Goal: Transaction & Acquisition: Book appointment/travel/reservation

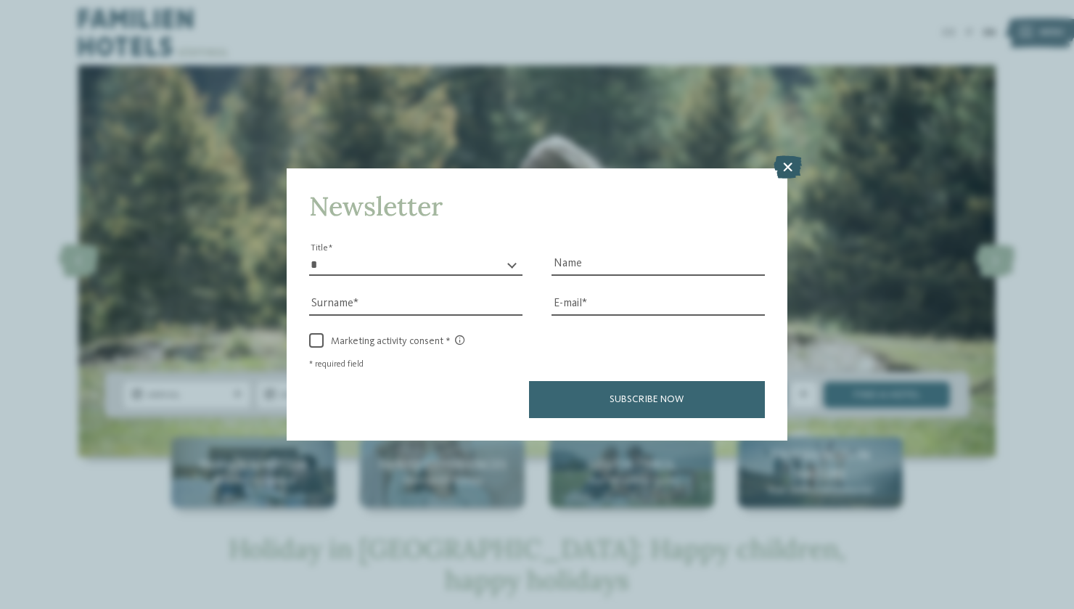
click at [787, 155] on icon at bounding box center [788, 166] width 28 height 23
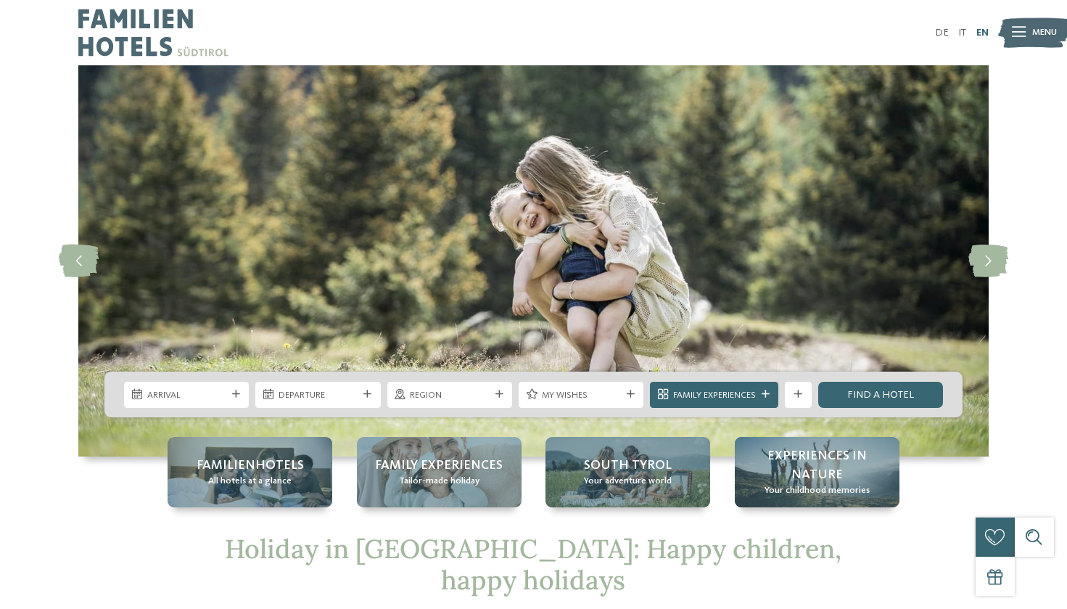
click at [982, 30] on link "EN" at bounding box center [983, 33] width 12 height 10
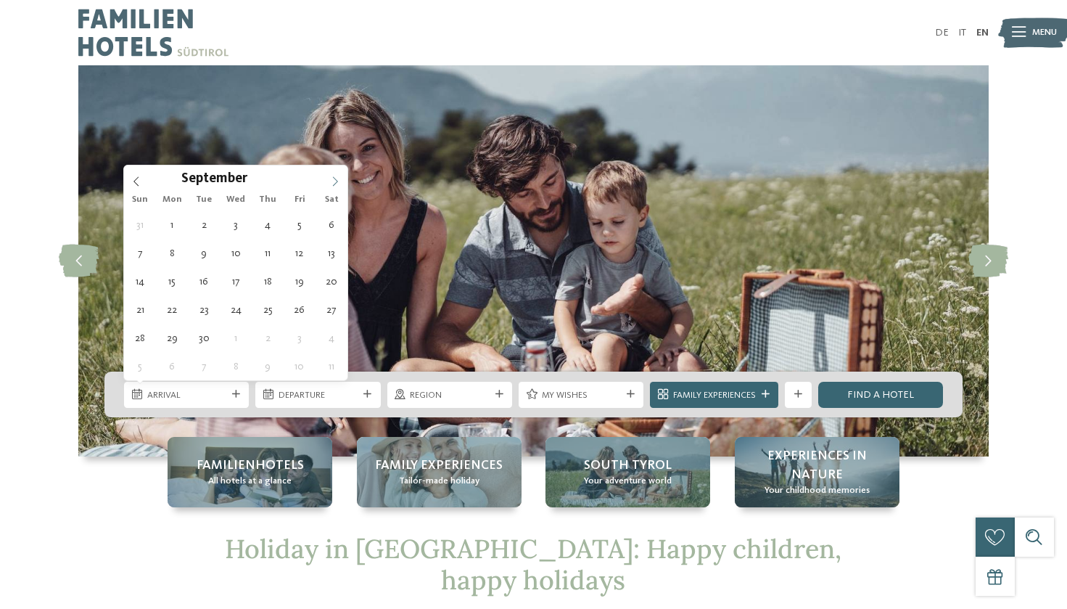
click at [336, 177] on icon at bounding box center [335, 181] width 10 height 10
click at [337, 177] on icon at bounding box center [335, 181] width 10 height 10
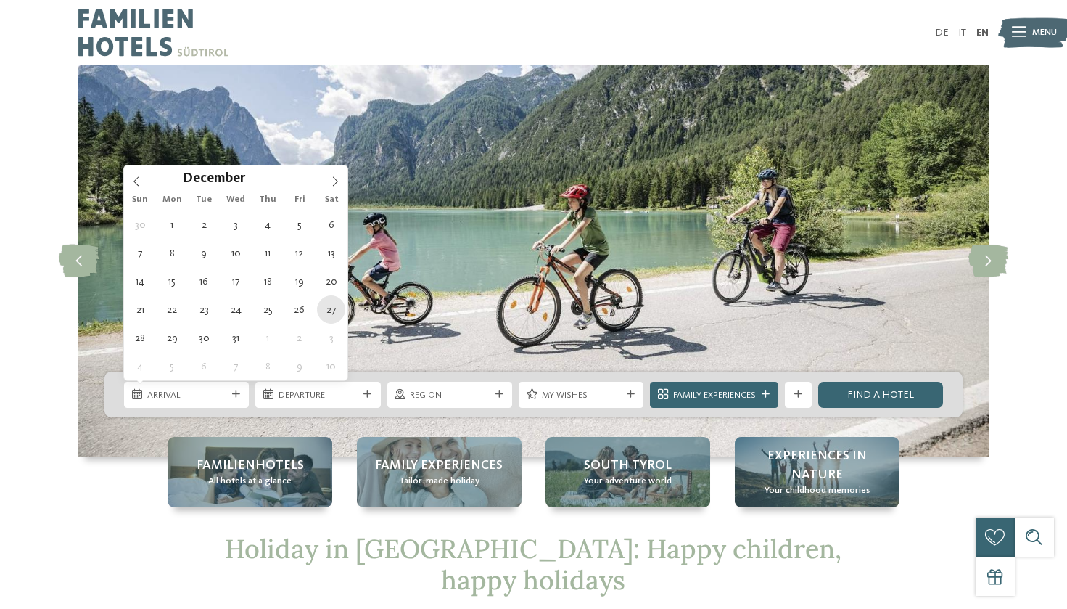
type div "27.12.2025"
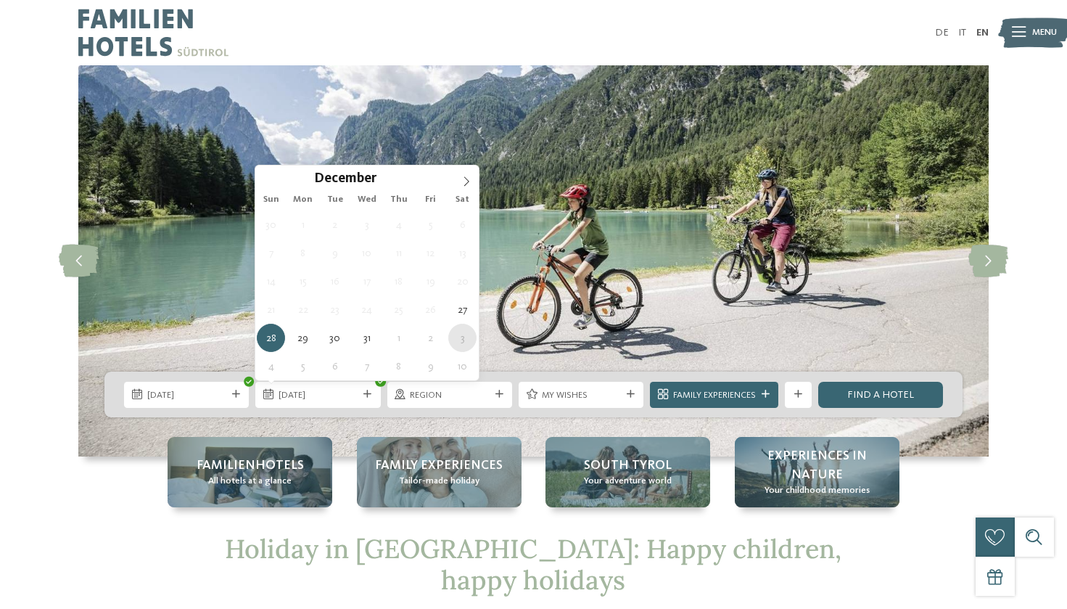
type div "03.01.2026"
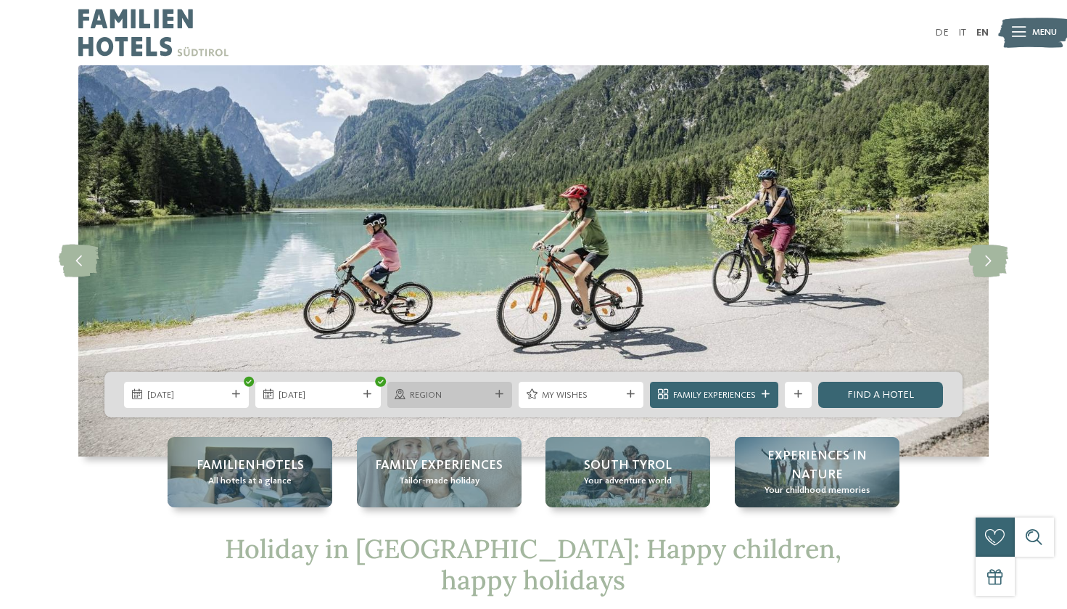
click at [421, 403] on div "Region" at bounding box center [450, 395] width 125 height 26
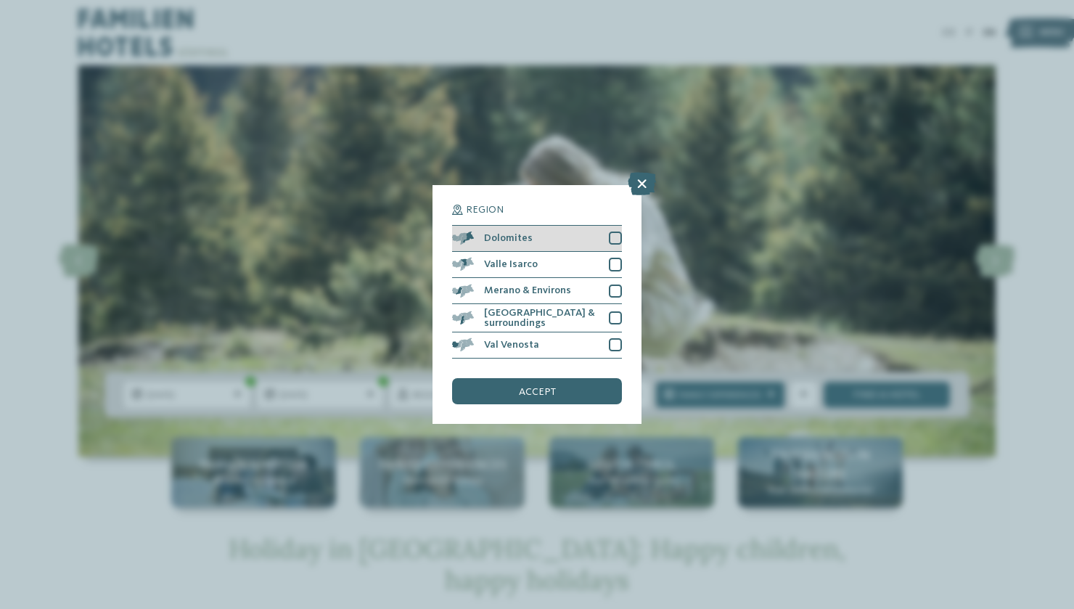
click at [617, 231] on div at bounding box center [615, 237] width 13 height 13
click at [617, 258] on div at bounding box center [615, 264] width 13 height 13
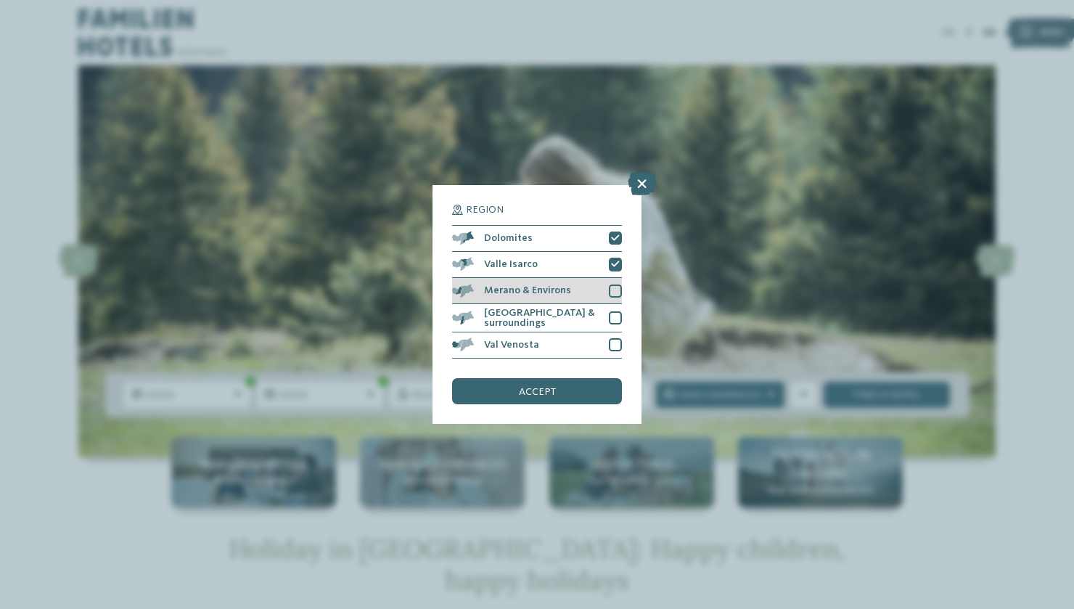
click at [616, 284] on div at bounding box center [615, 290] width 13 height 13
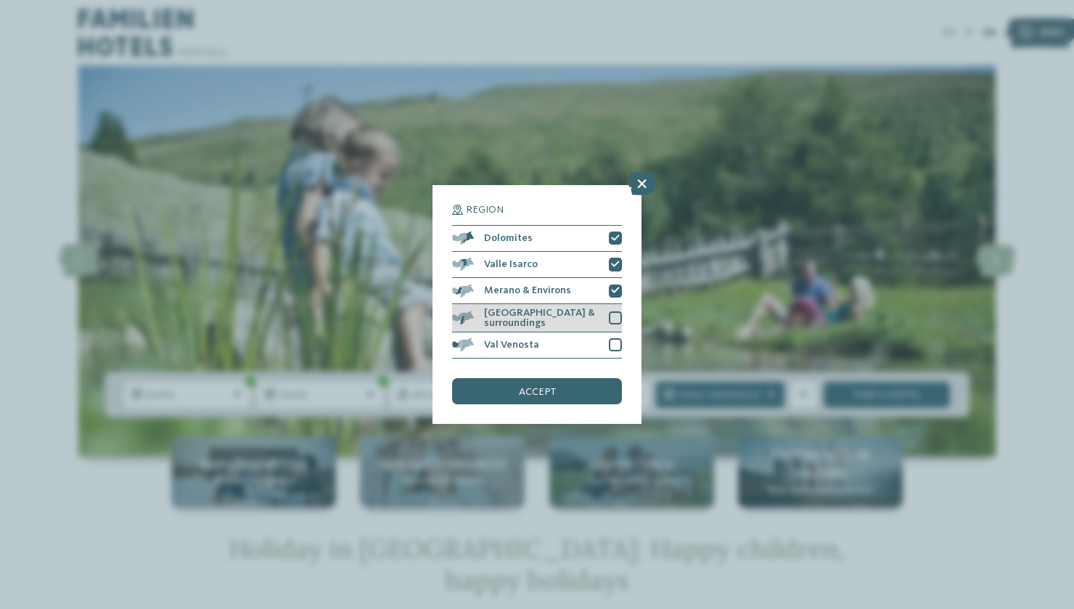
click at [610, 311] on div at bounding box center [615, 317] width 13 height 13
click at [612, 338] on div at bounding box center [615, 344] width 13 height 13
click at [587, 378] on div "accept" at bounding box center [537, 391] width 170 height 26
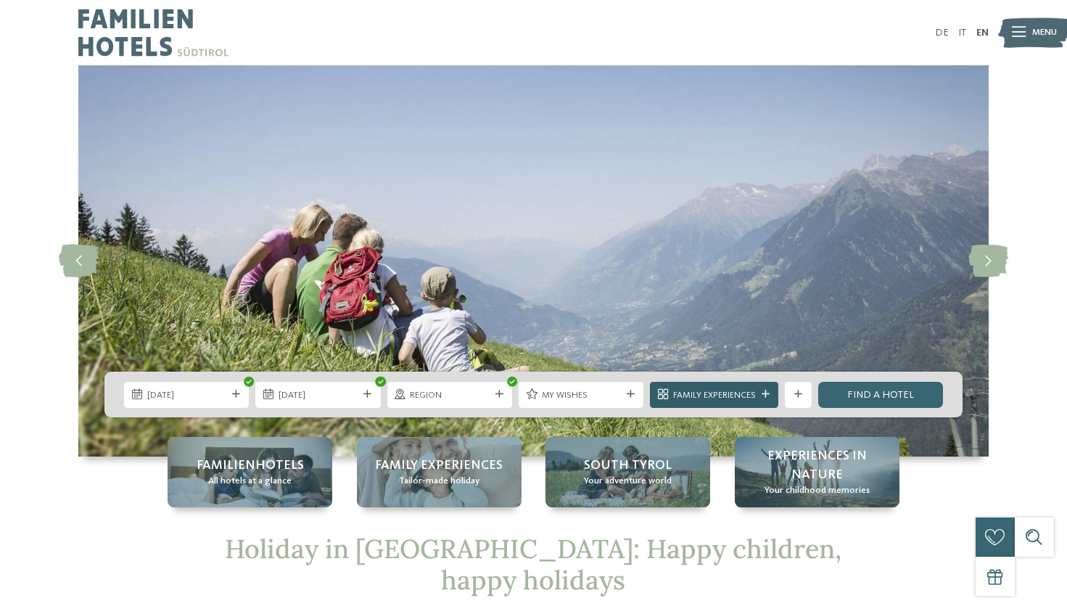
click at [768, 392] on icon at bounding box center [766, 394] width 8 height 8
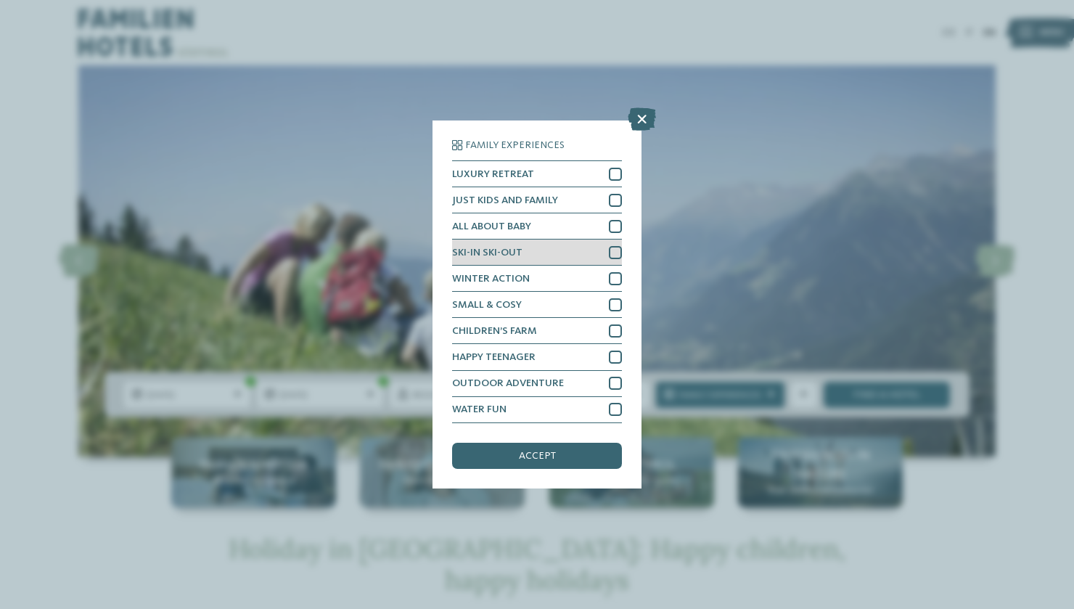
click at [610, 246] on div at bounding box center [615, 252] width 13 height 13
click at [611, 248] on icon at bounding box center [615, 252] width 9 height 8
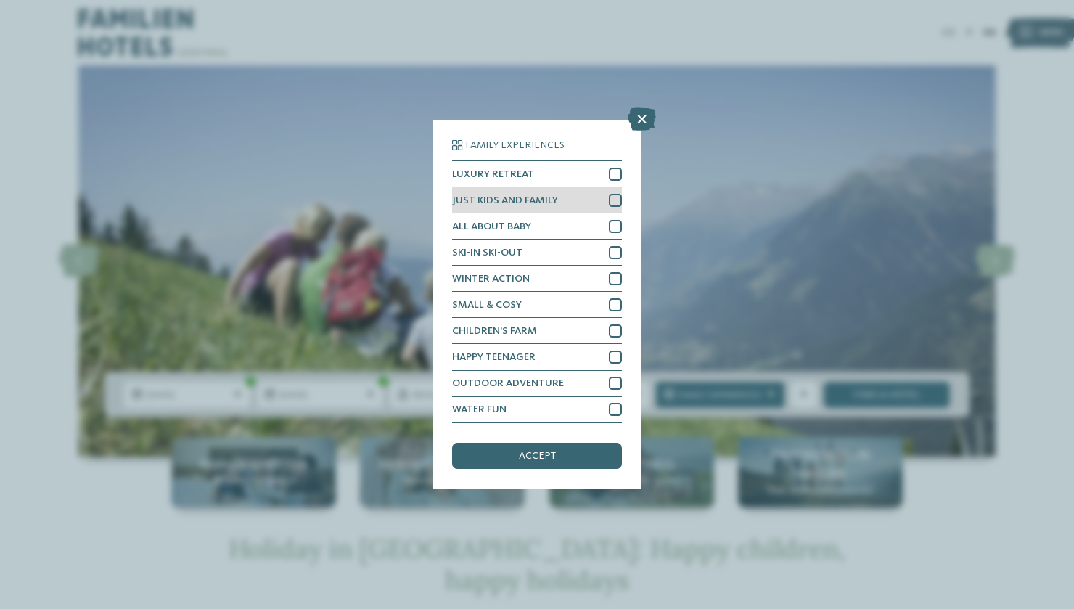
click at [616, 194] on div at bounding box center [615, 200] width 13 height 13
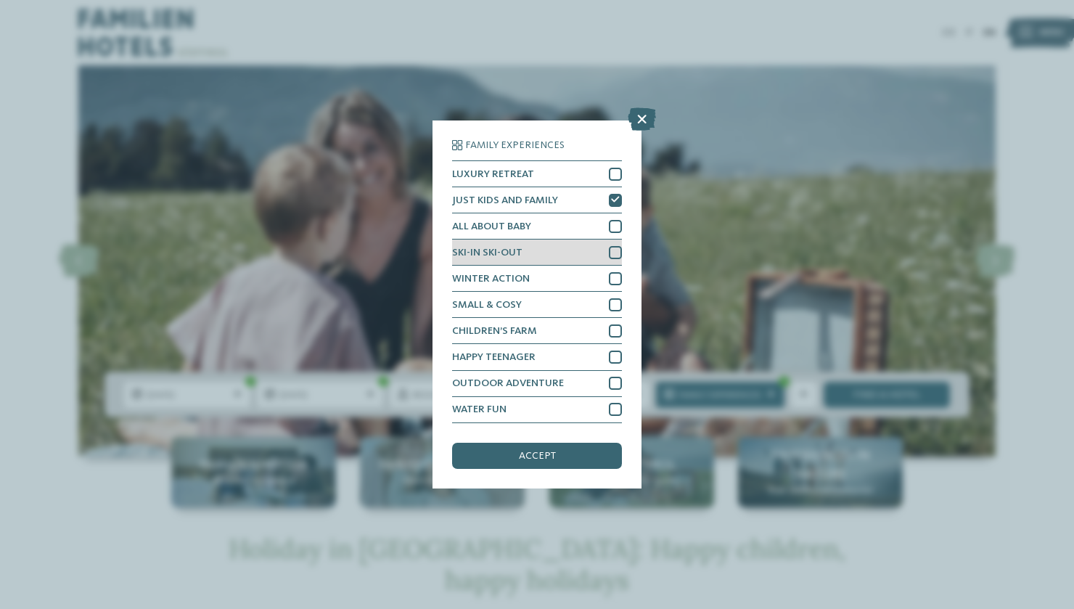
click at [621, 239] on div "SKI-IN SKI-OUT" at bounding box center [537, 252] width 170 height 26
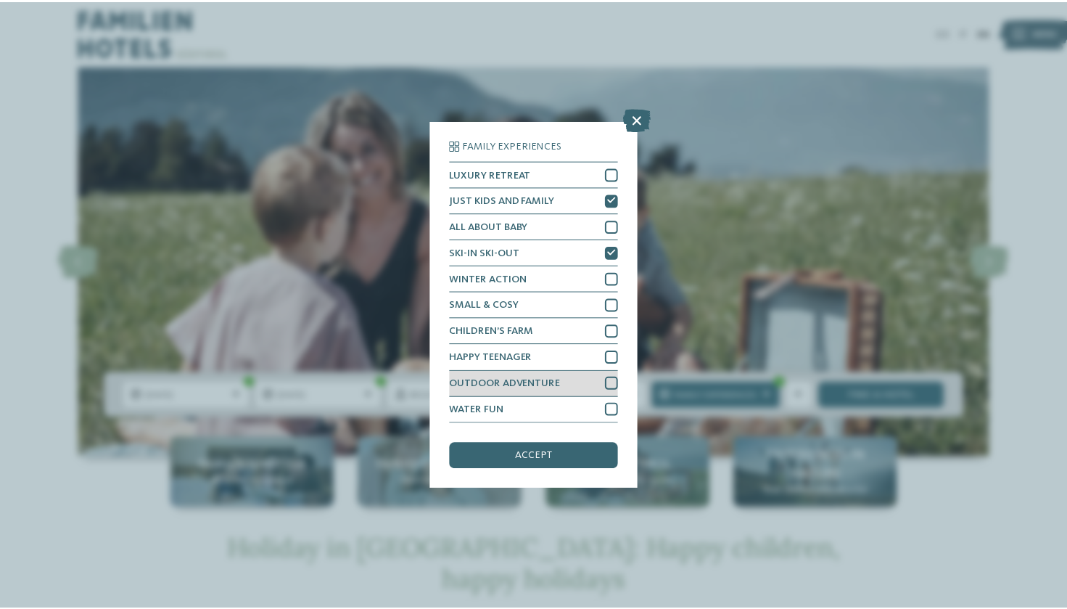
scroll to position [20, 0]
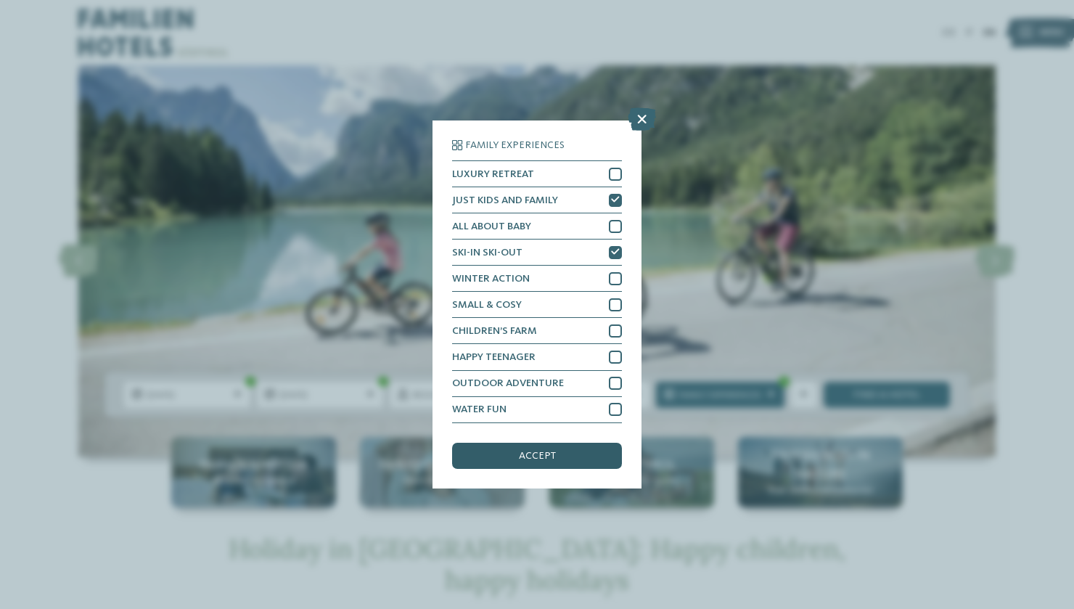
click at [566, 443] on div "accept" at bounding box center [537, 456] width 170 height 26
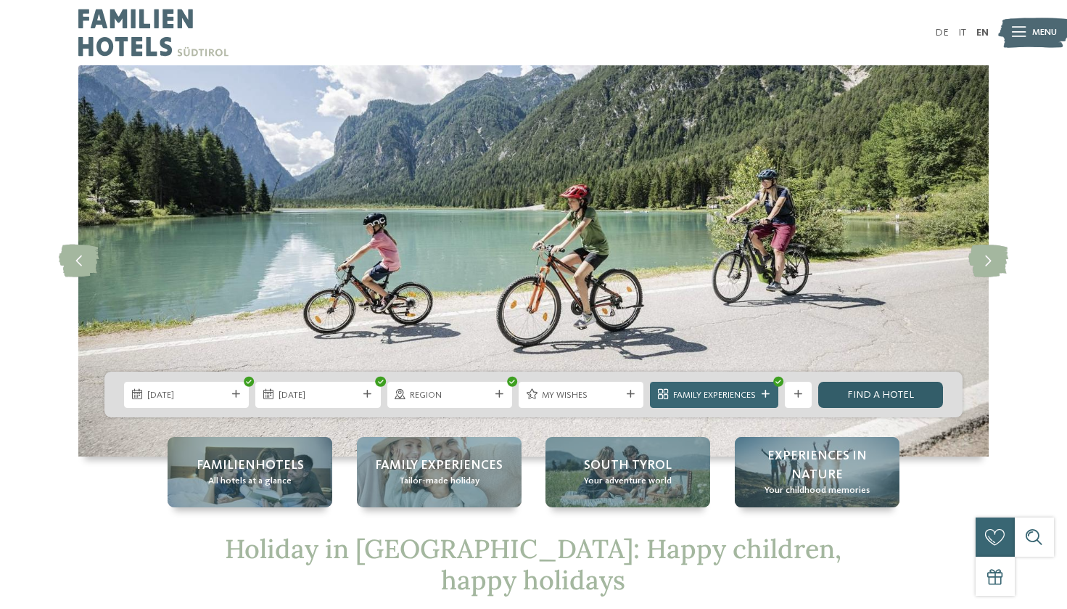
click at [880, 384] on link "Find a hotel" at bounding box center [881, 395] width 125 height 26
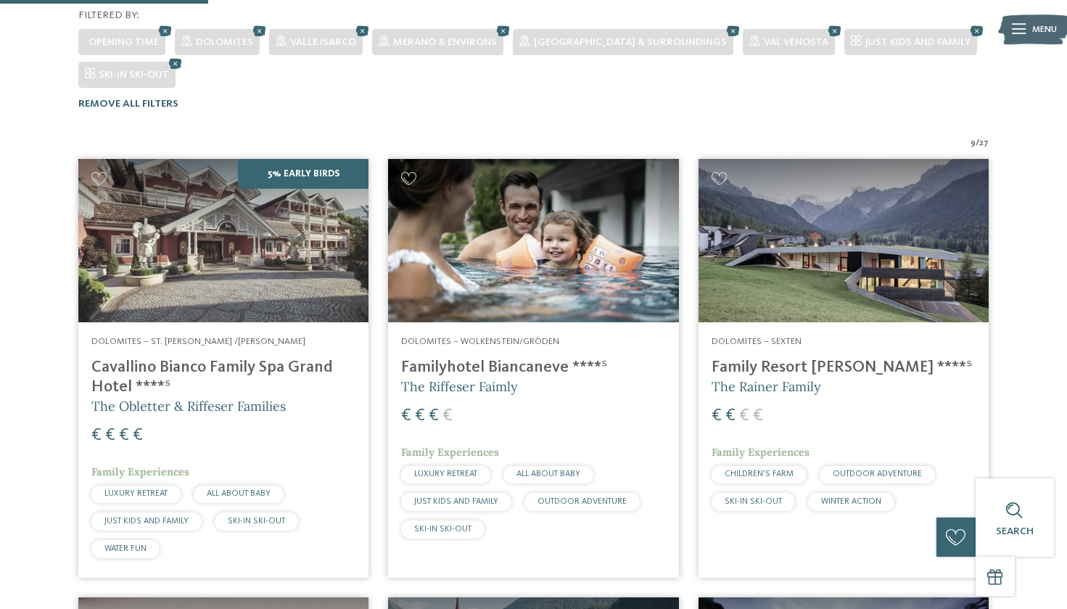
scroll to position [377, 0]
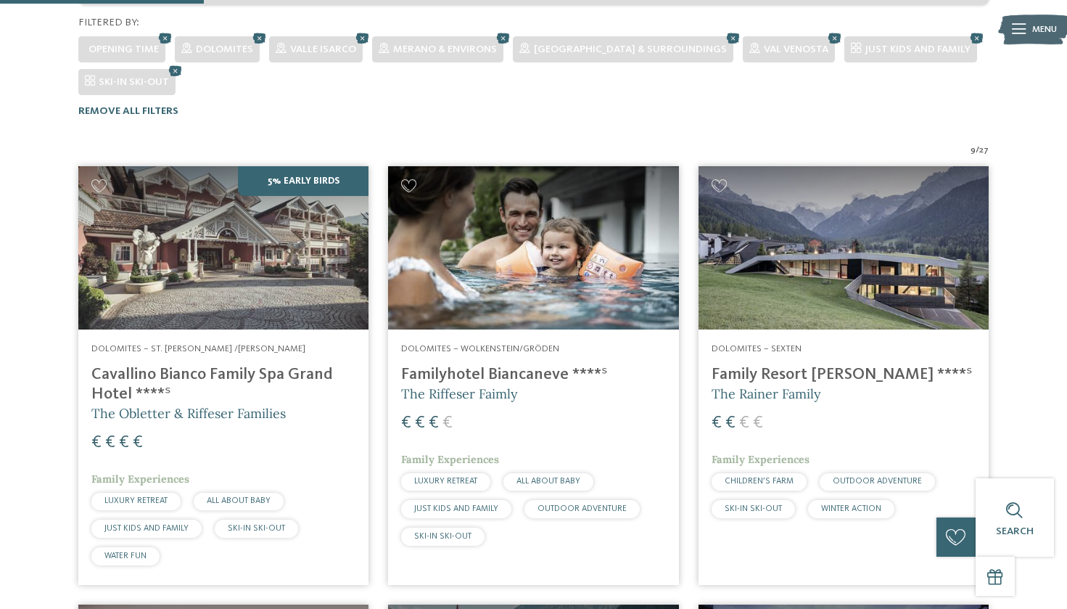
click at [633, 244] on img at bounding box center [533, 247] width 290 height 163
click at [822, 250] on img at bounding box center [844, 247] width 290 height 163
click at [295, 244] on img at bounding box center [223, 247] width 290 height 163
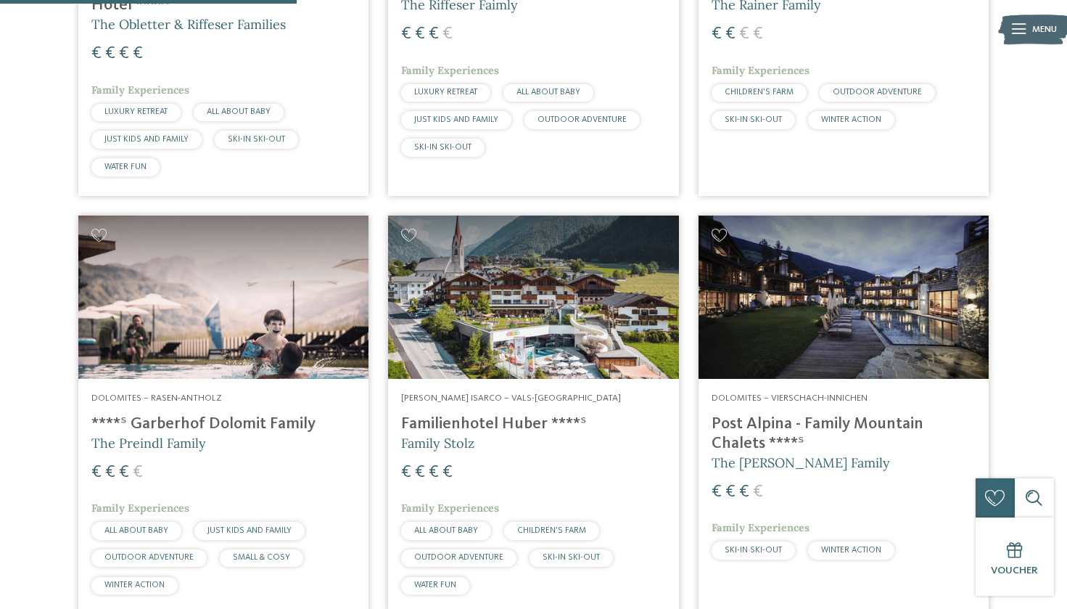
scroll to position [790, 0]
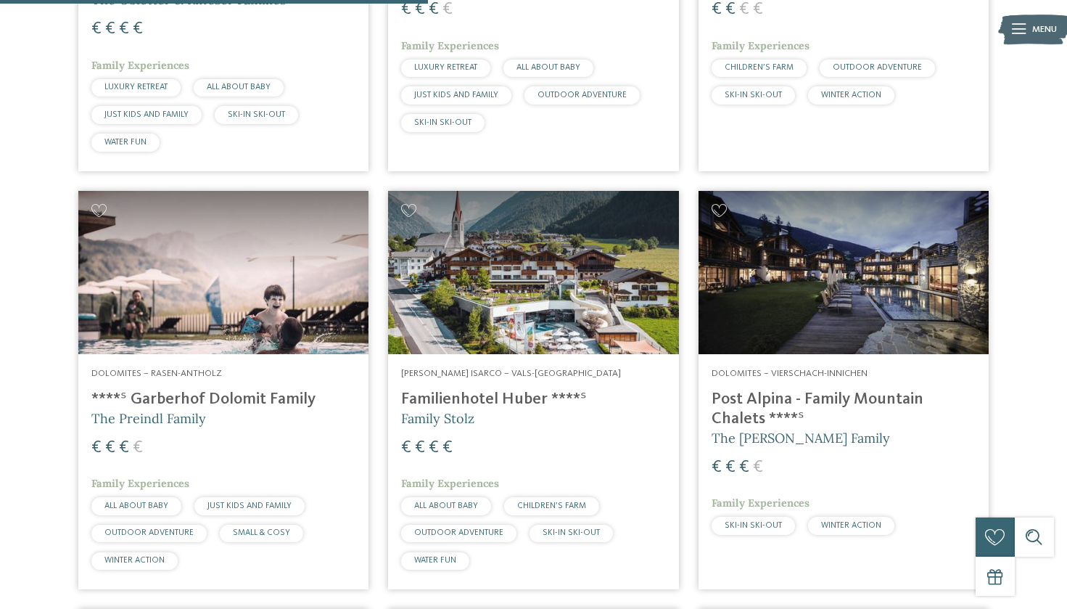
click at [296, 229] on img at bounding box center [223, 272] width 290 height 163
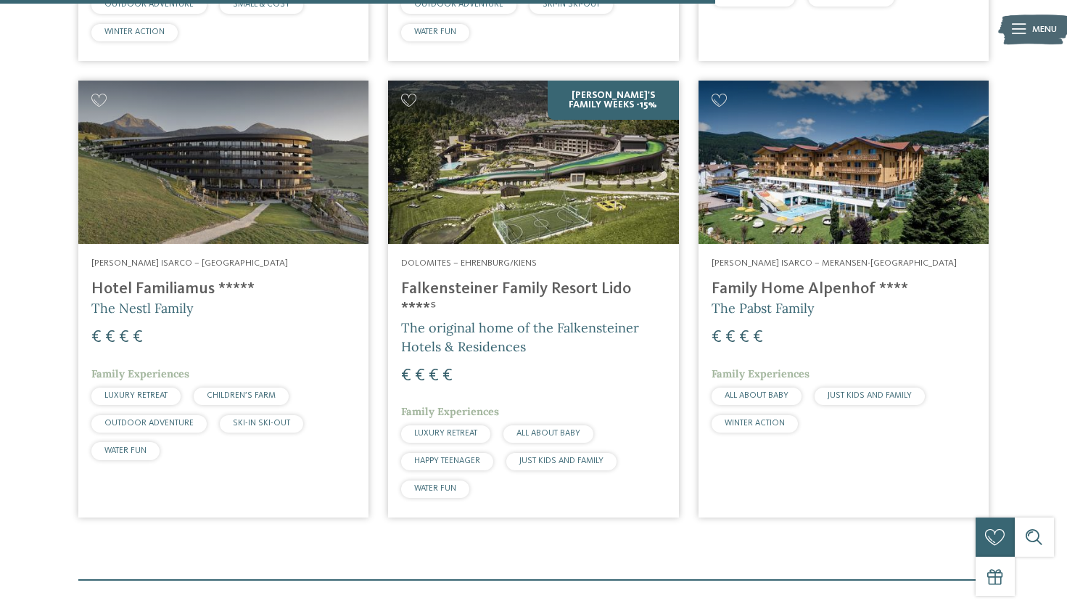
scroll to position [1321, 0]
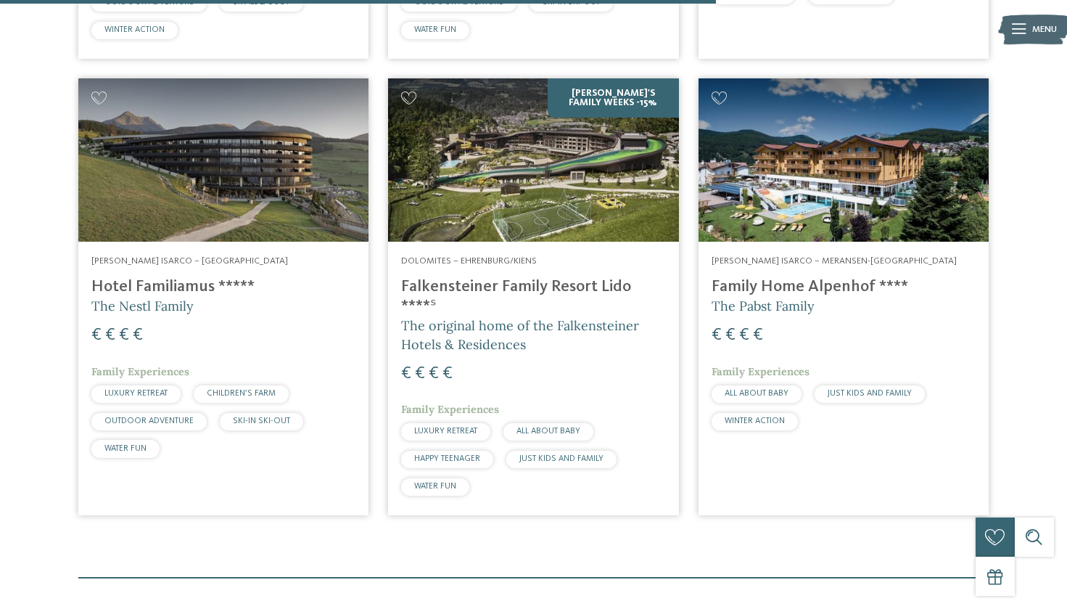
click at [612, 159] on img at bounding box center [533, 159] width 290 height 163
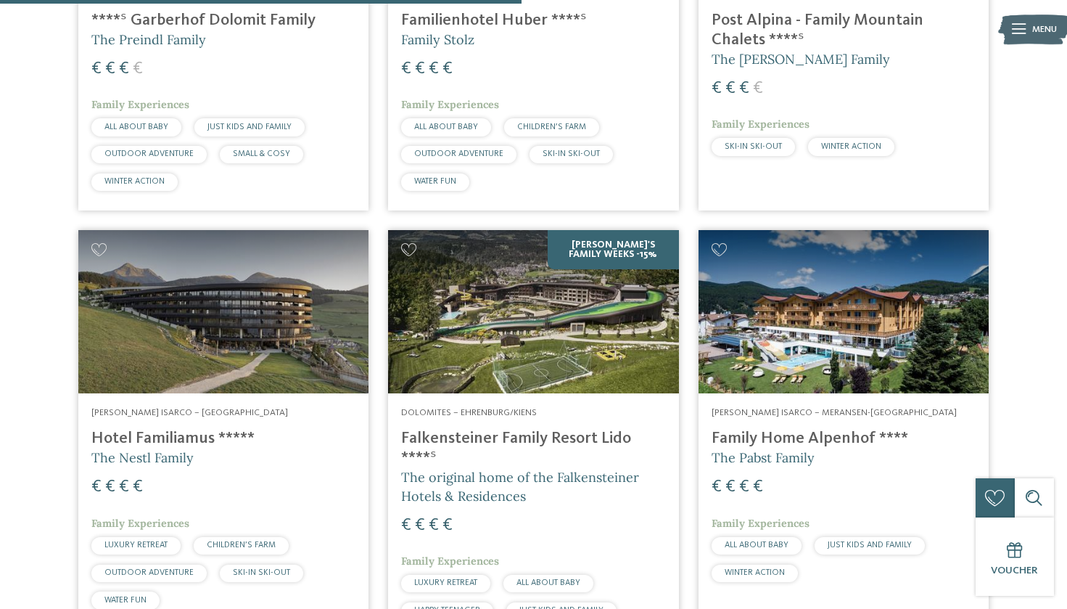
scroll to position [963, 0]
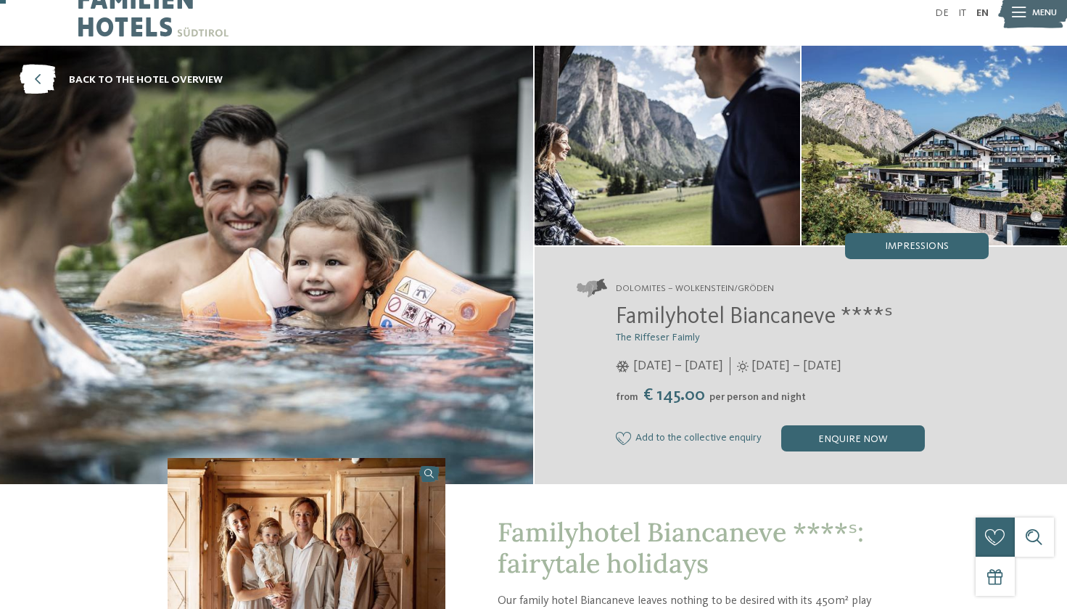
scroll to position [25, 0]
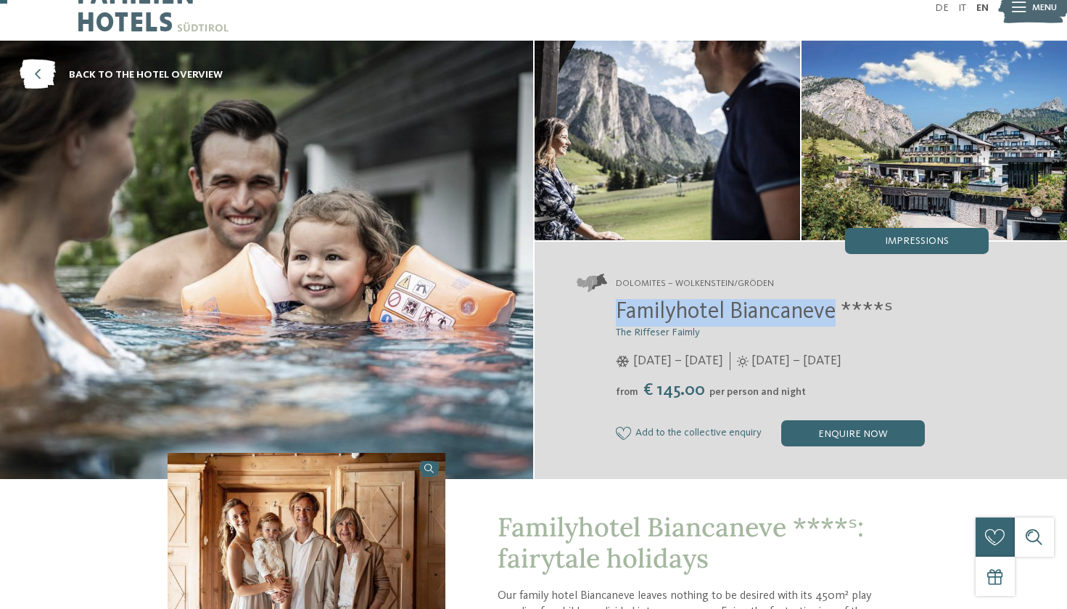
drag, startPoint x: 618, startPoint y: 308, endPoint x: 840, endPoint y: 310, distance: 222.8
click at [840, 310] on span "Familyhotel Biancaneve ****ˢ" at bounding box center [754, 311] width 277 height 23
copy span "Familyhotel Biancaneve"
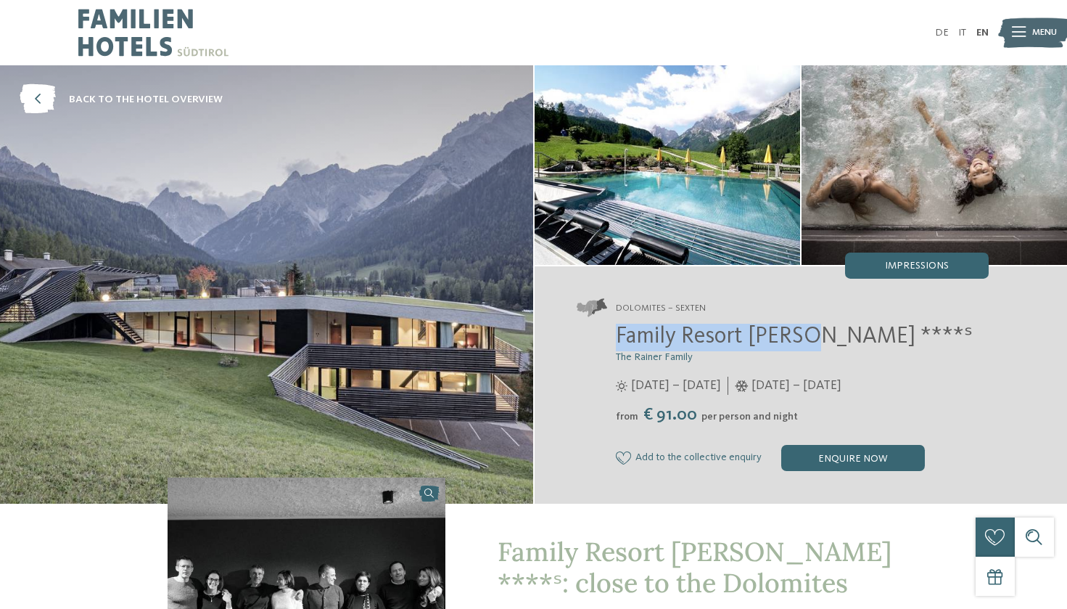
drag, startPoint x: 616, startPoint y: 336, endPoint x: 809, endPoint y: 337, distance: 193.0
click at [808, 337] on span "Family Resort [PERSON_NAME] ****ˢ" at bounding box center [794, 336] width 357 height 23
copy span "Family Resort Rainer"
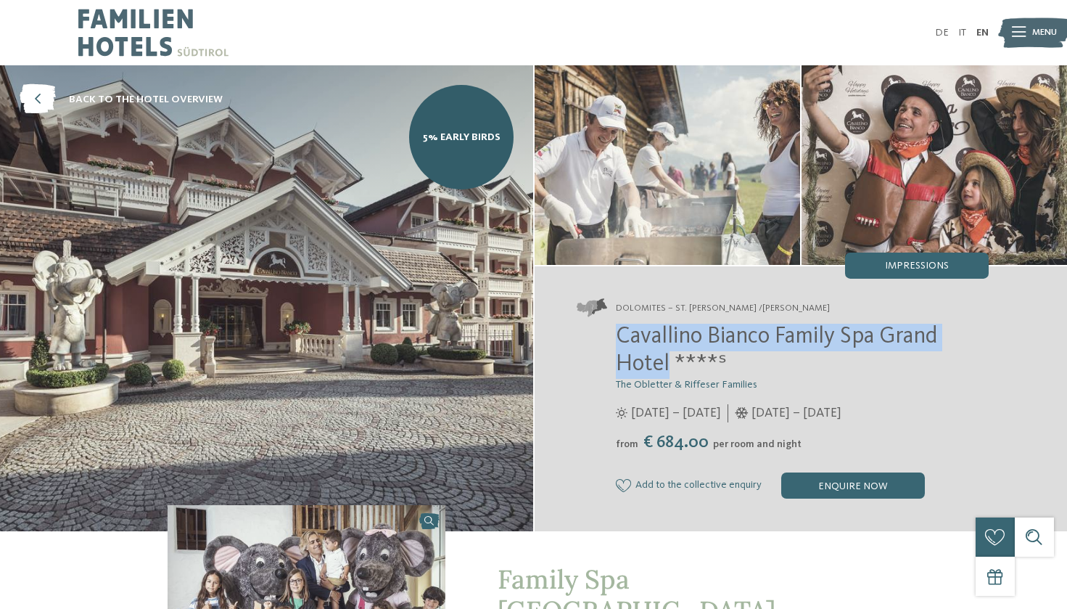
drag, startPoint x: 615, startPoint y: 335, endPoint x: 670, endPoint y: 359, distance: 59.8
click at [670, 359] on div "Cavallino Bianco Family Spa Grand Hotel ****ˢ The Obletter & Riffeser Families …" at bounding box center [783, 411] width 412 height 175
copy span "Cavallino Bianco Family Spa Grand Hotel"
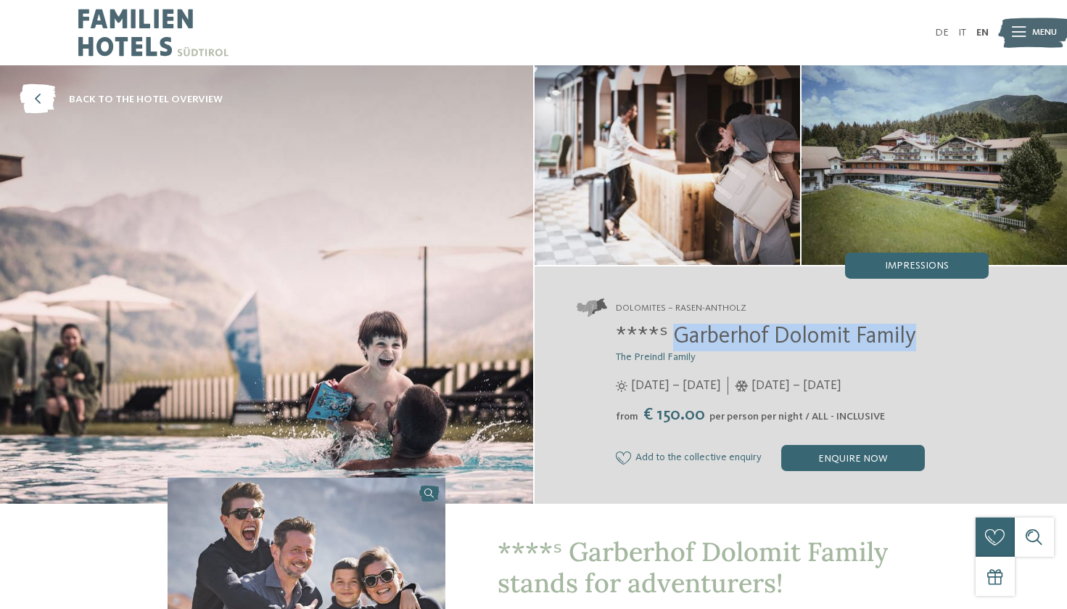
drag, startPoint x: 670, startPoint y: 335, endPoint x: 915, endPoint y: 339, distance: 245.3
click at [915, 339] on span "****ˢ Garberhof Dolomit Family" at bounding box center [766, 336] width 300 height 23
copy span "Garberhof Dolomit Family"
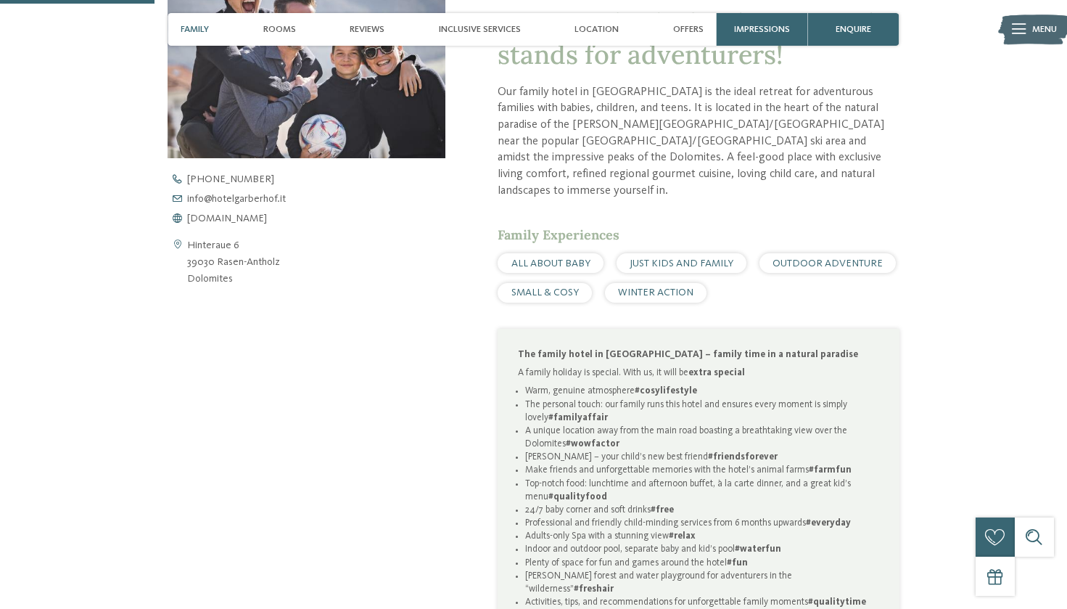
scroll to position [1015, 0]
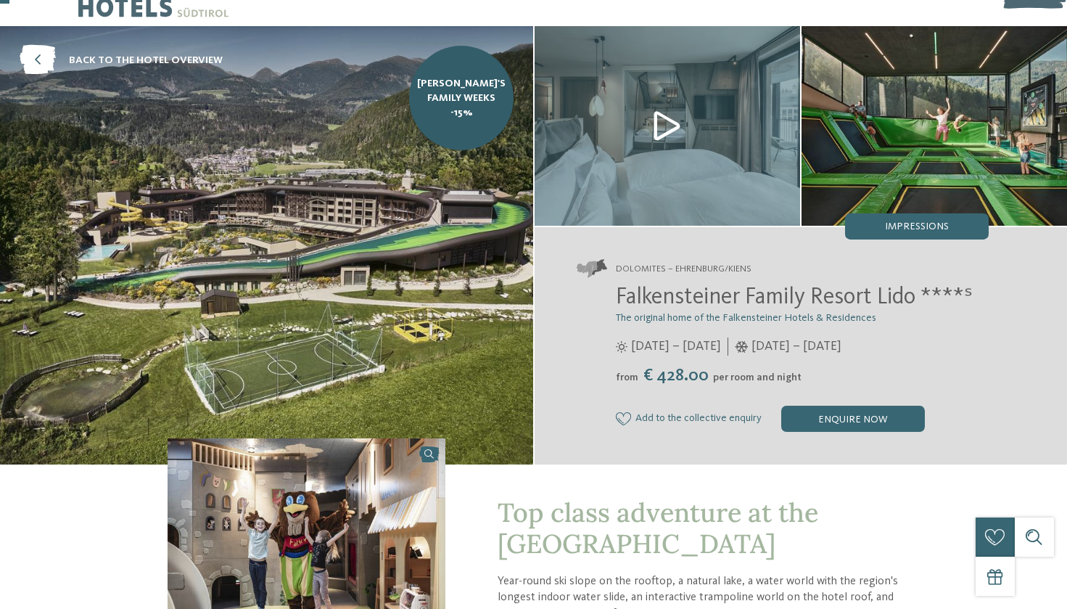
scroll to position [41, 0]
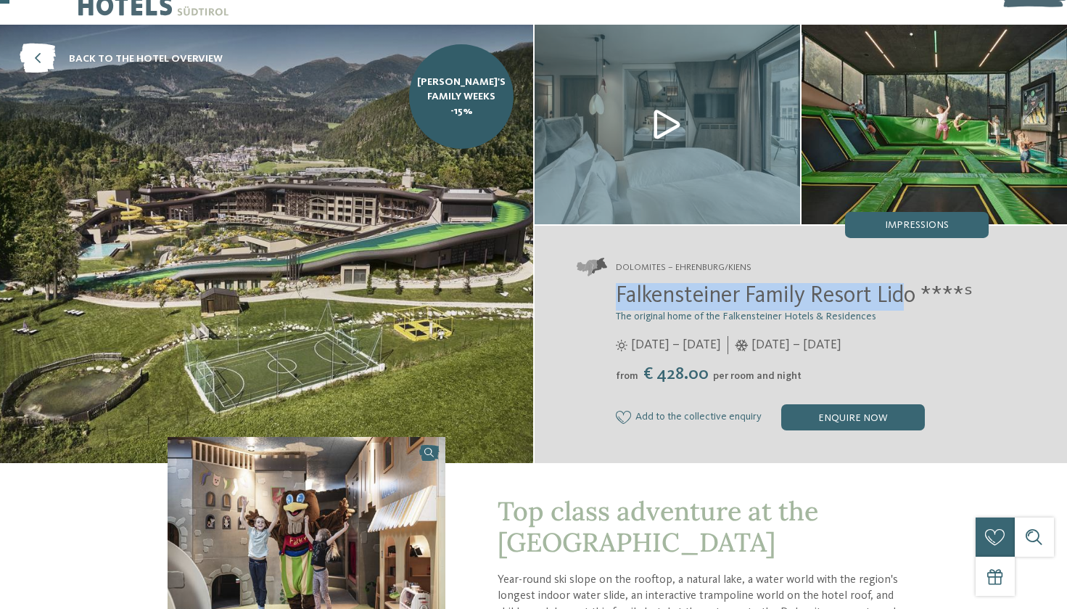
drag, startPoint x: 615, startPoint y: 297, endPoint x: 903, endPoint y: 295, distance: 288.1
click at [906, 297] on div "Falkensteiner Family Resort Lido ****ˢ The original home of the Falkensteiner H…" at bounding box center [783, 356] width 412 height 147
click at [903, 295] on span "Falkensteiner Family Resort Lido ****ˢ" at bounding box center [794, 295] width 357 height 23
drag, startPoint x: 924, startPoint y: 297, endPoint x: 605, endPoint y: 292, distance: 318.6
click at [605, 292] on div "Falkensteiner Family Resort Lido ****ˢ The original home of the Falkensteiner H…" at bounding box center [783, 356] width 412 height 147
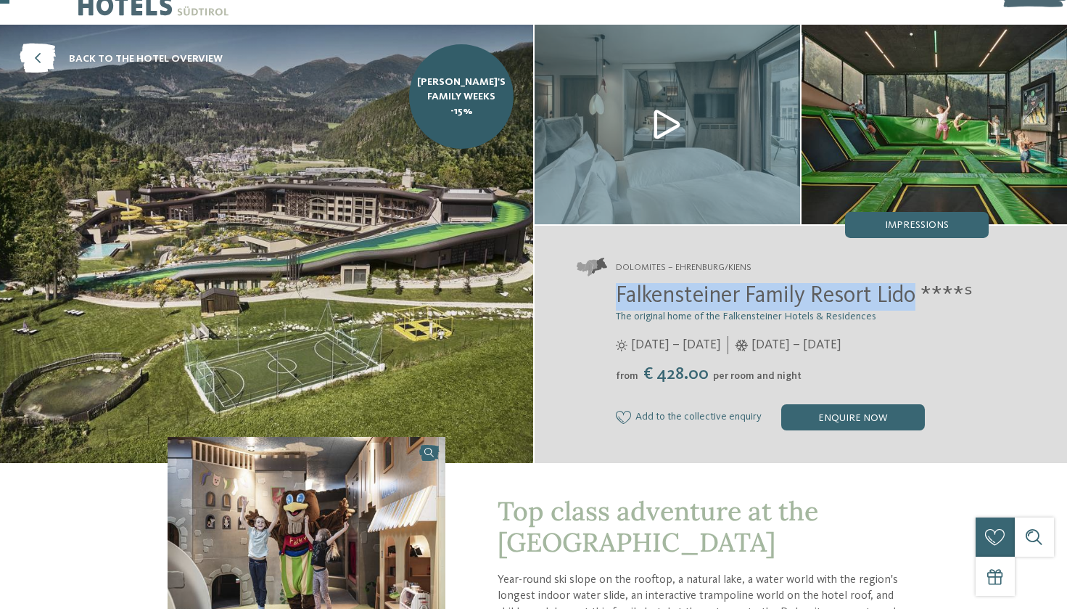
copy span "Falkensteiner Family Resort Lido"
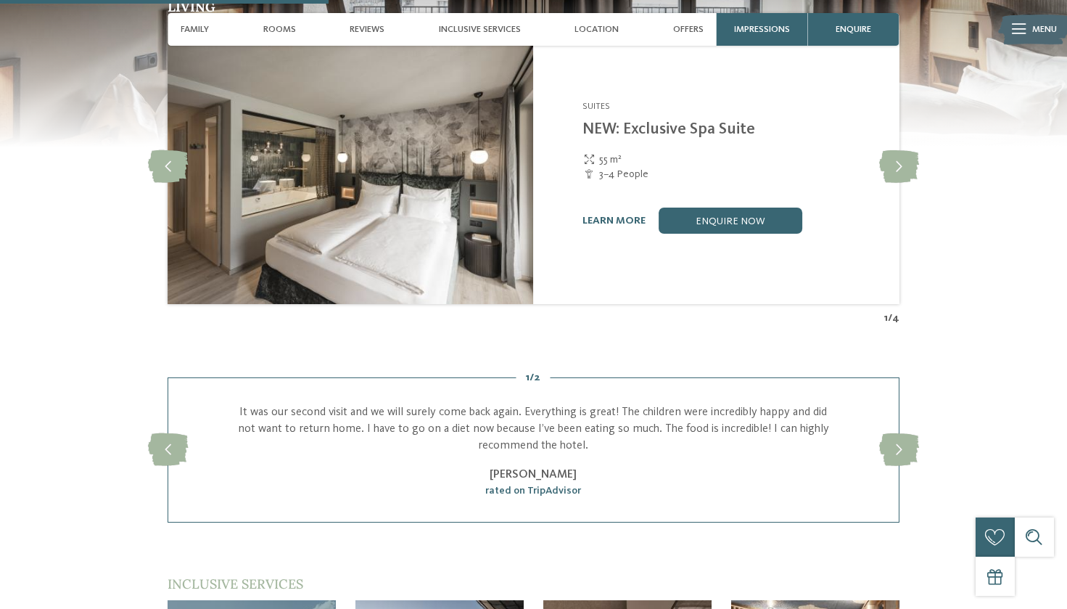
scroll to position [1268, 0]
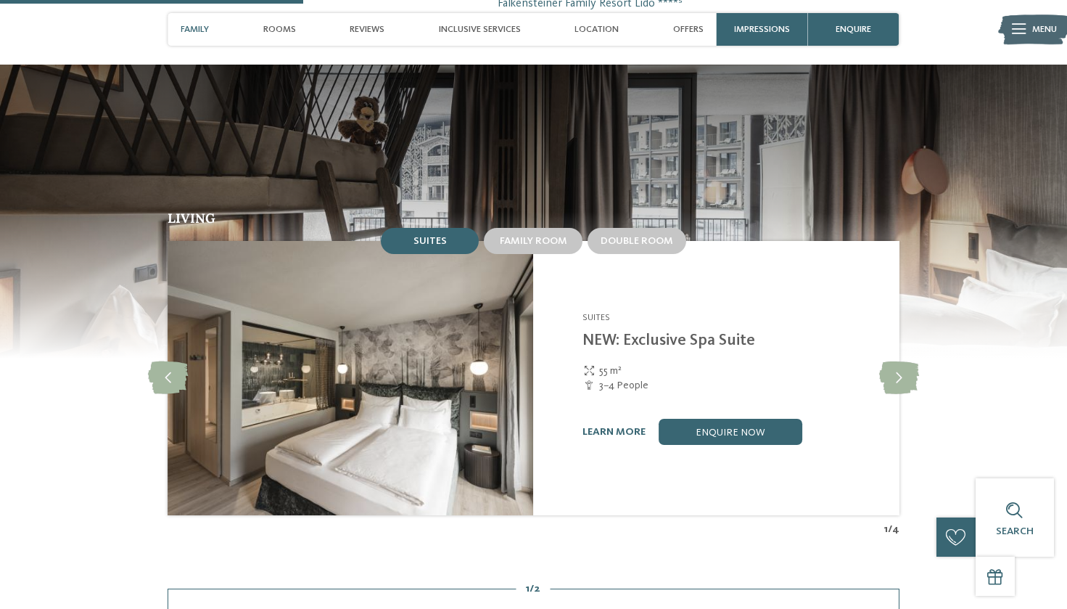
click at [1033, 30] on span "Menu" at bounding box center [1045, 29] width 25 height 13
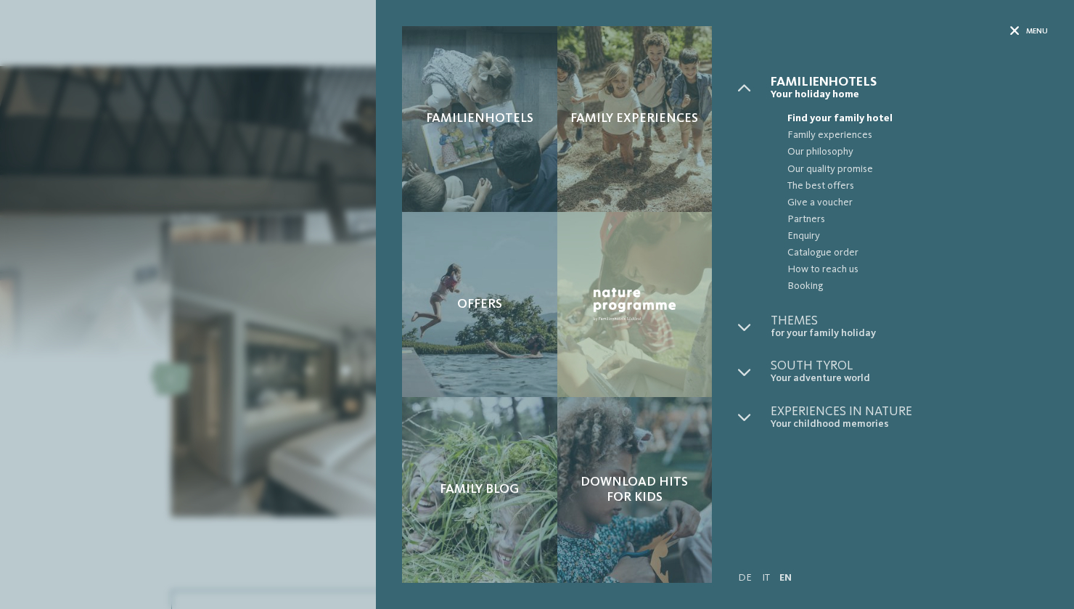
click at [1033, 32] on span "Menu" at bounding box center [1037, 31] width 22 height 11
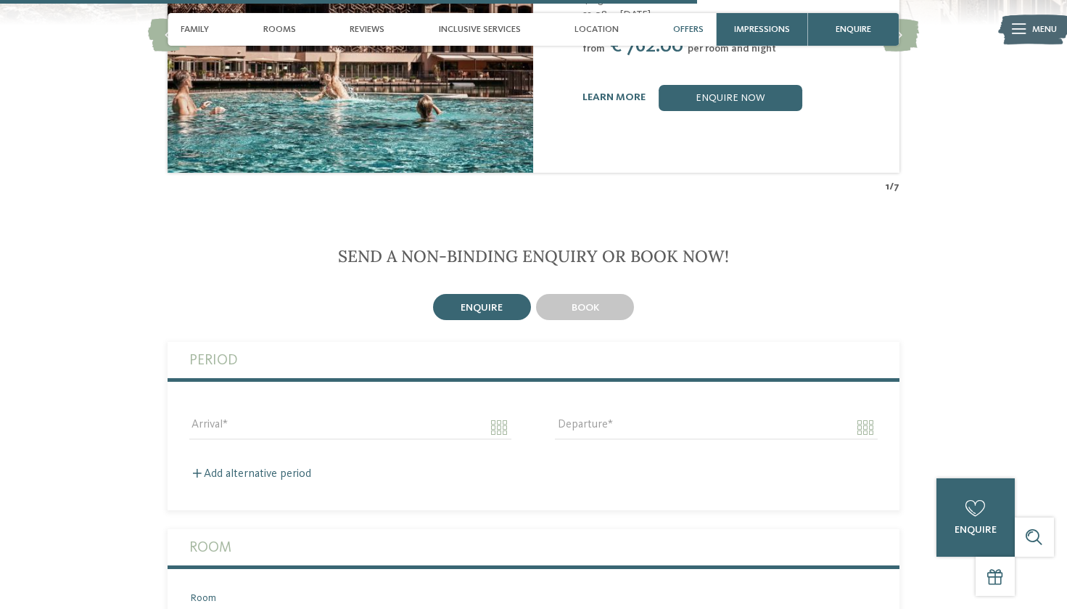
scroll to position [3129, 0]
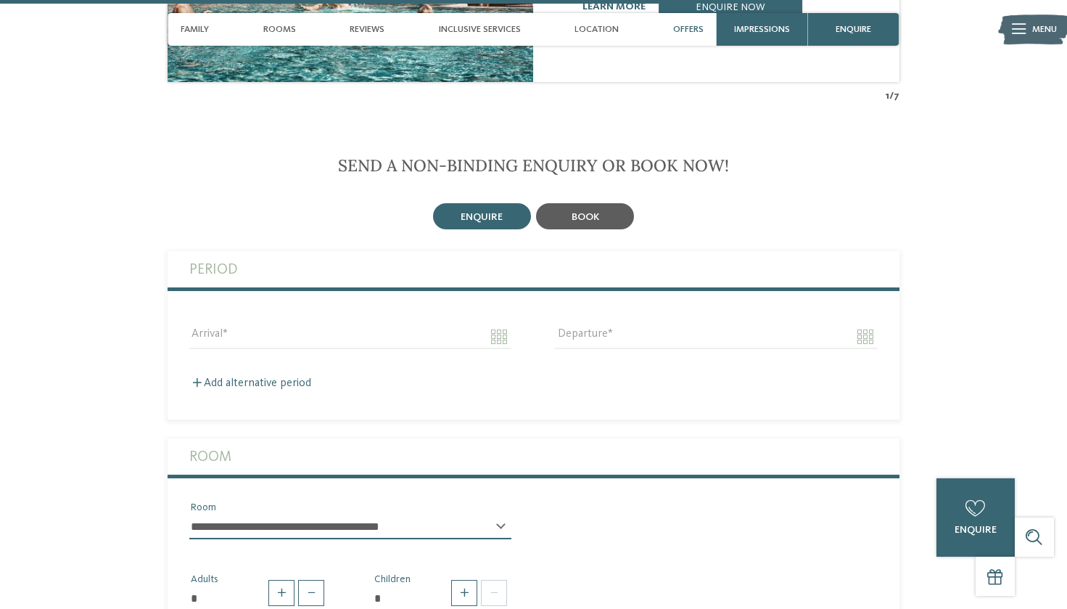
click at [590, 218] on div "book" at bounding box center [585, 216] width 98 height 26
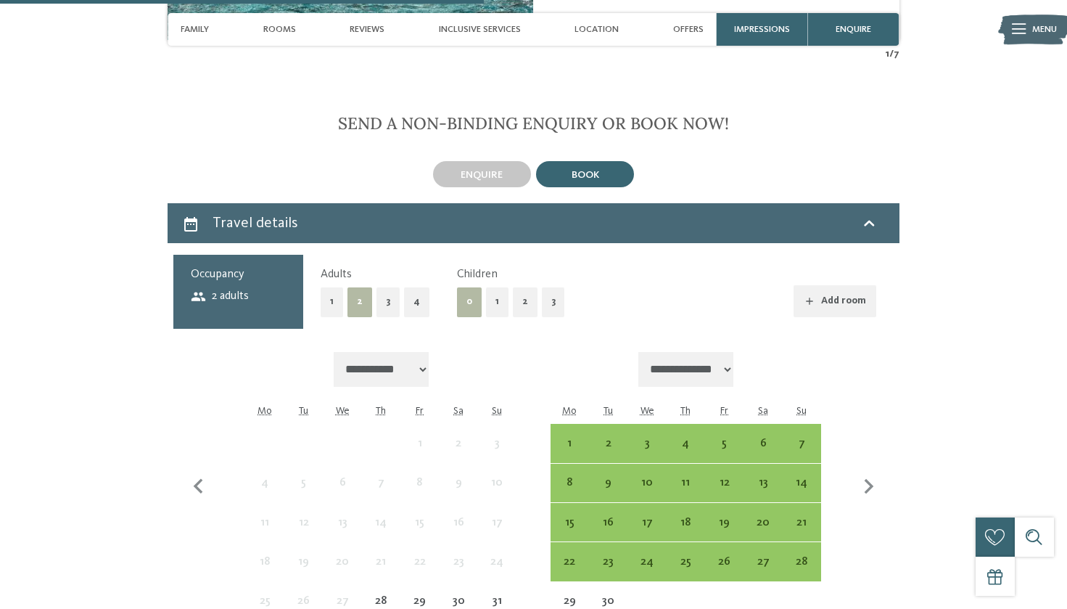
scroll to position [3267, 0]
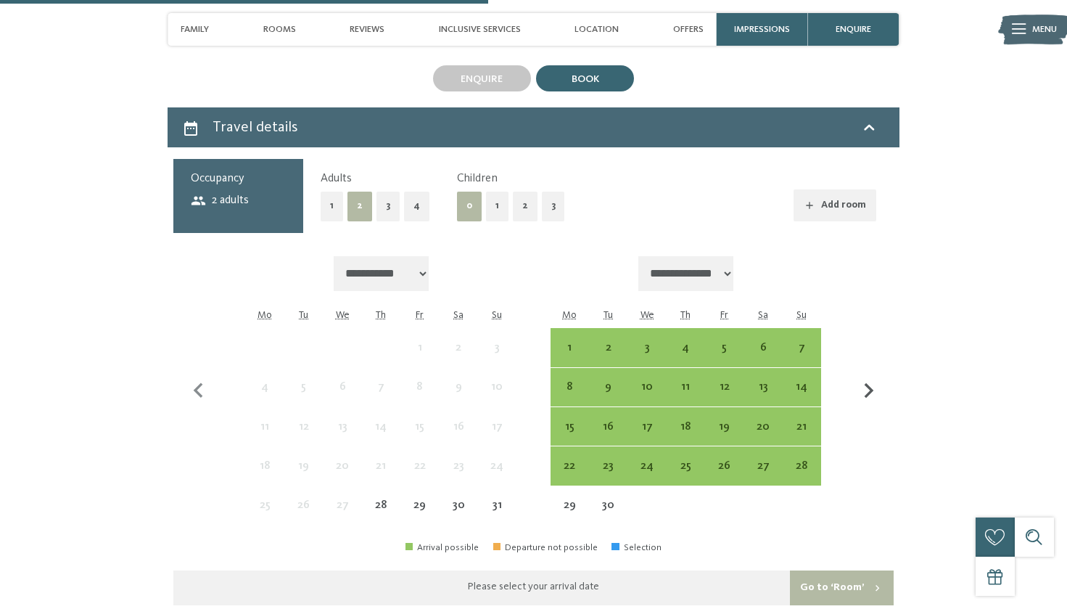
click at [872, 397] on icon "button" at bounding box center [869, 391] width 30 height 30
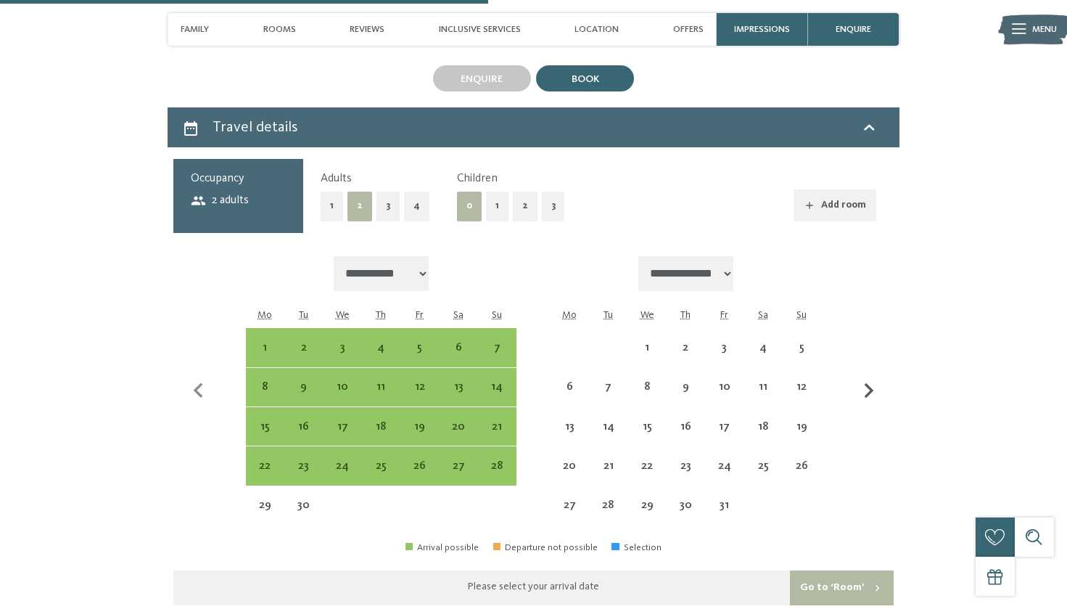
select select "**********"
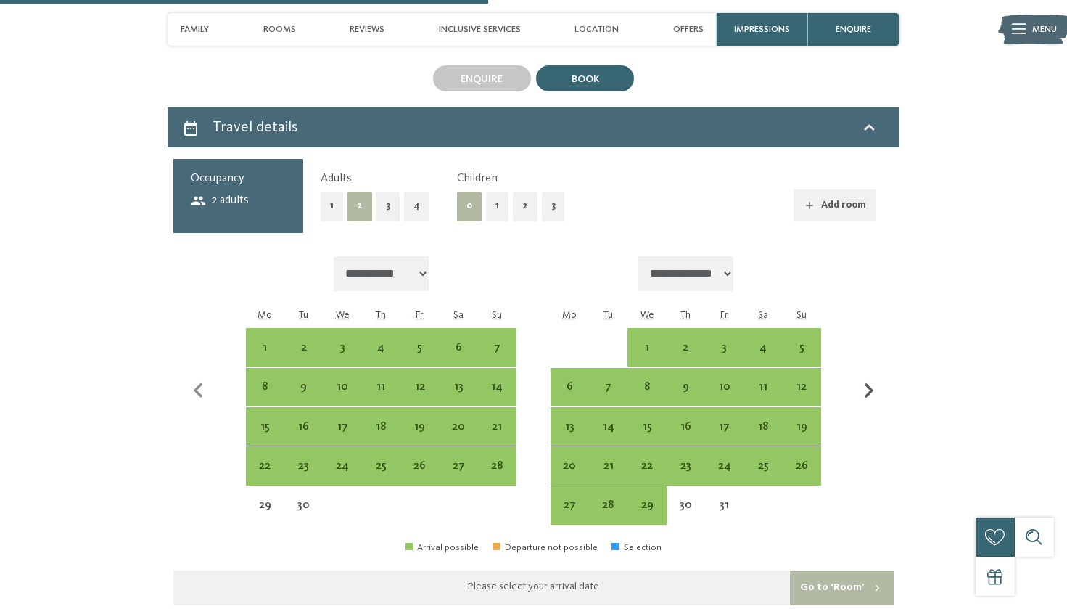
click at [872, 397] on icon "button" at bounding box center [869, 391] width 30 height 30
select select "**********"
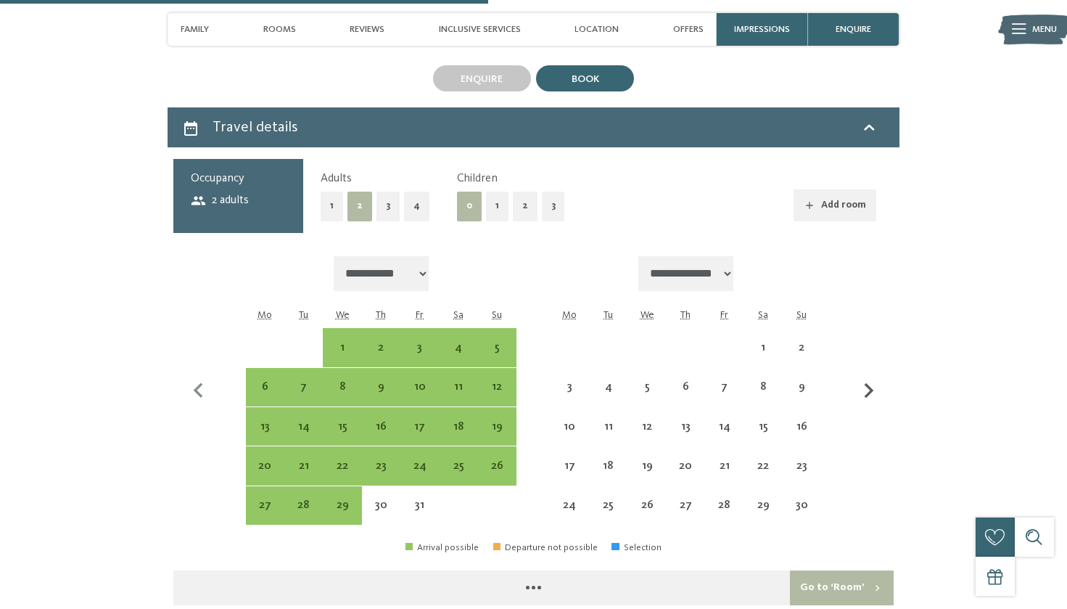
select select "**********"
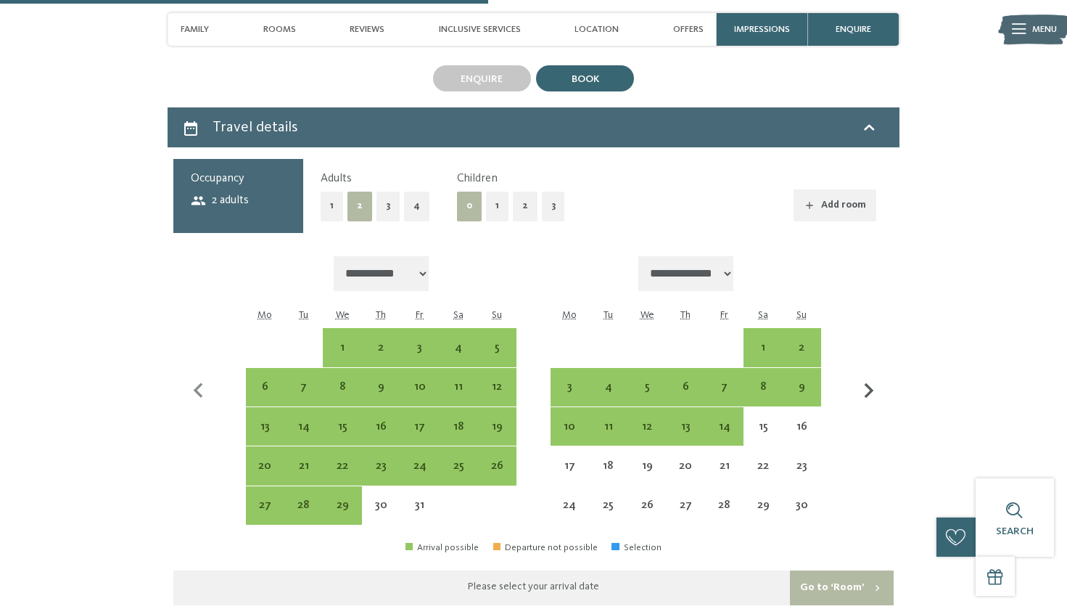
click at [872, 397] on icon "button" at bounding box center [869, 391] width 30 height 30
select select "**********"
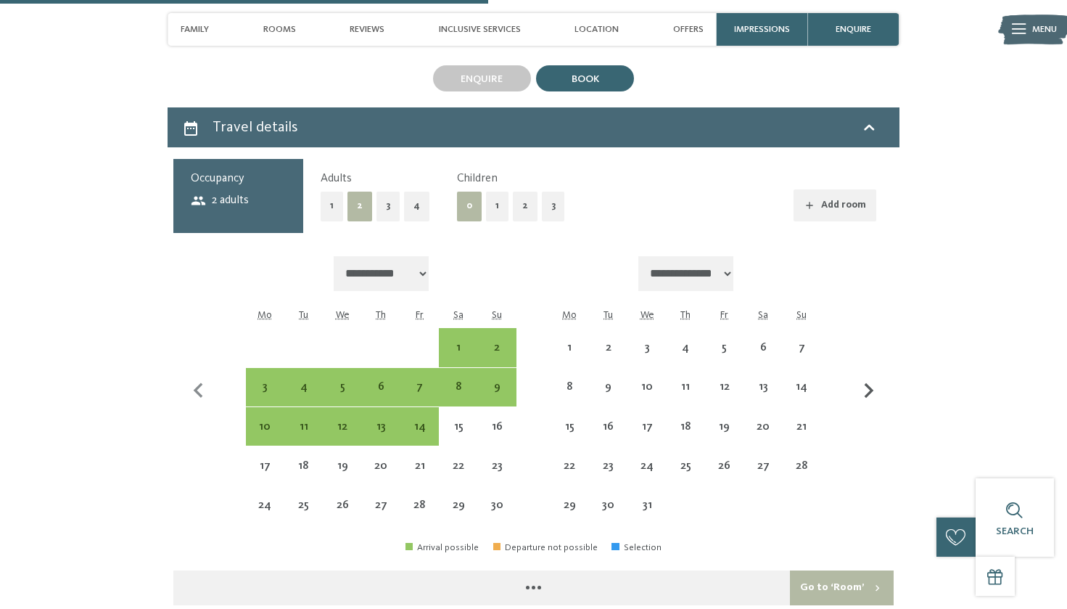
select select "**********"
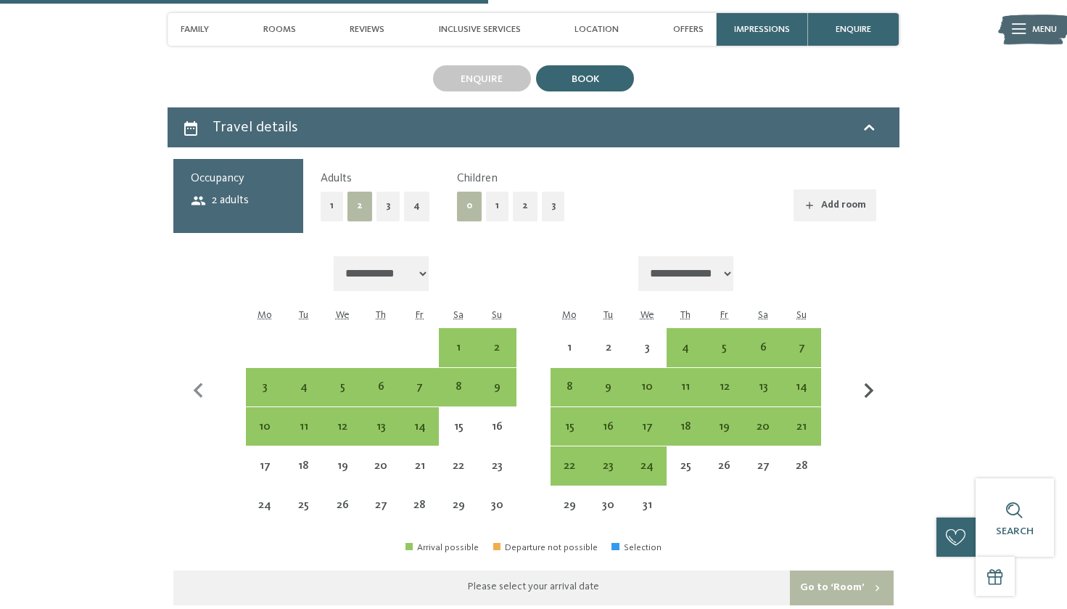
click at [872, 397] on icon "button" at bounding box center [869, 391] width 30 height 30
select select "**********"
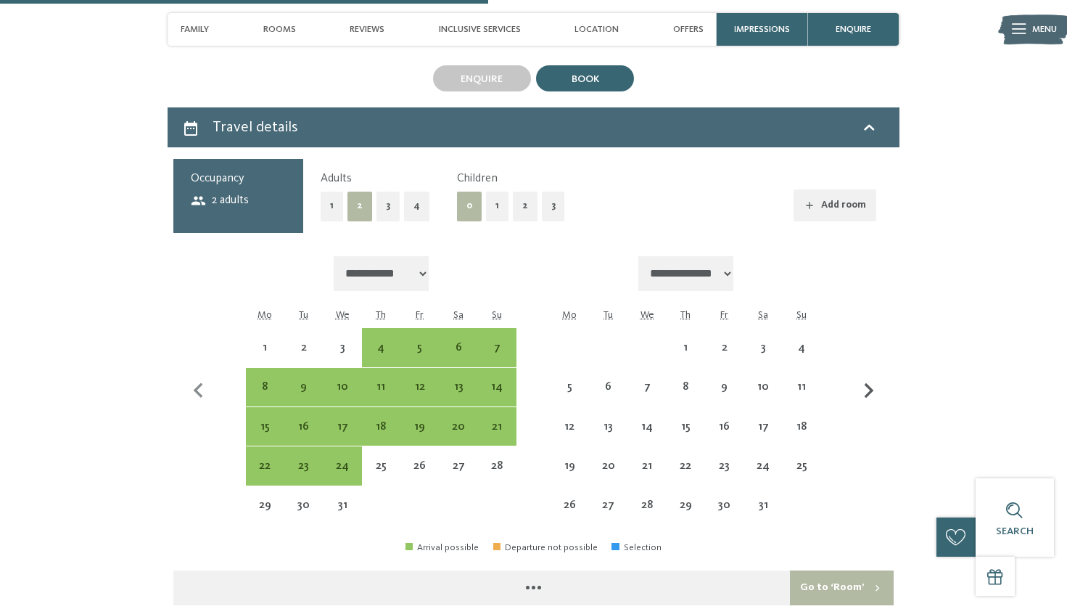
select select "**********"
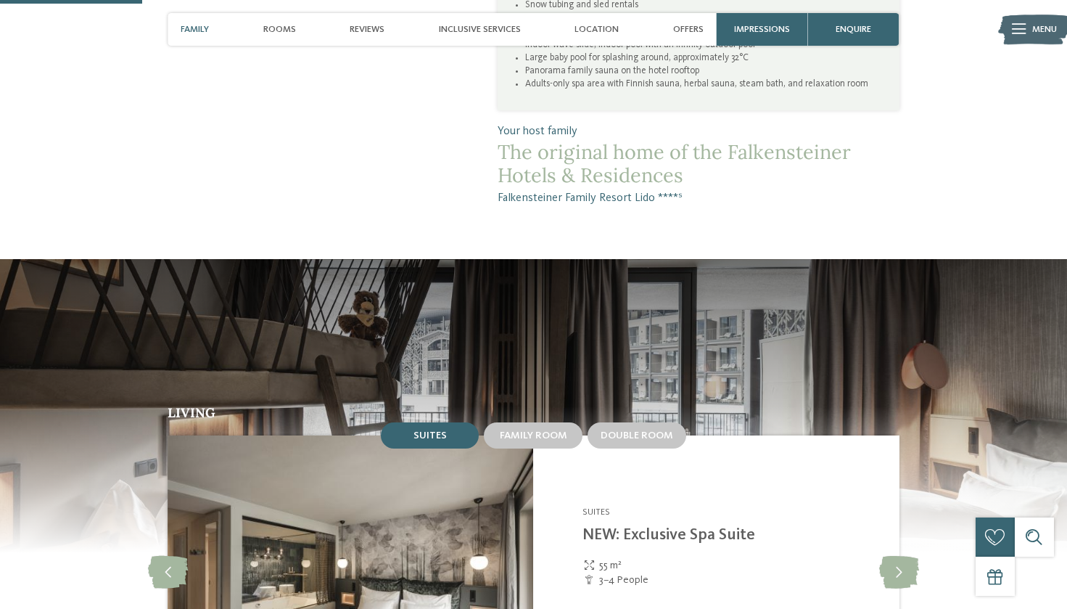
scroll to position [863, 0]
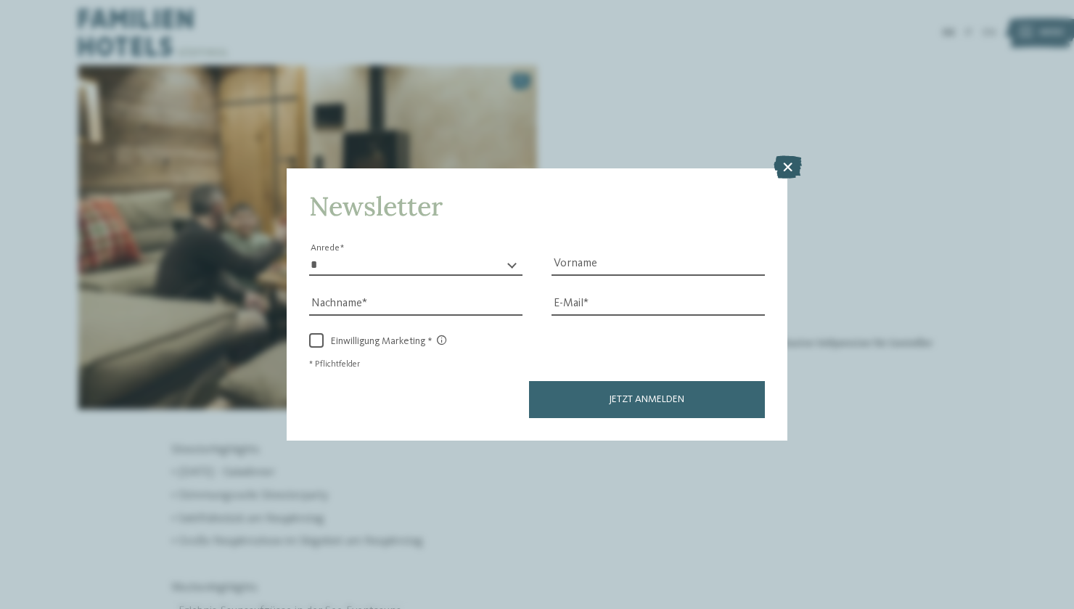
click at [792, 155] on icon at bounding box center [788, 166] width 28 height 23
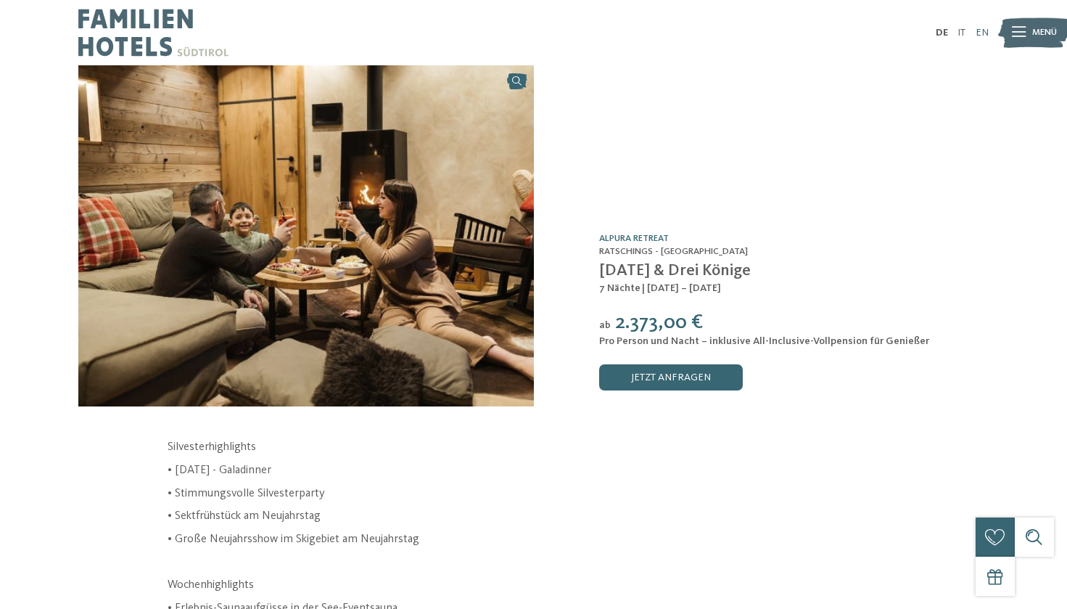
click at [985, 32] on link "EN" at bounding box center [982, 33] width 13 height 10
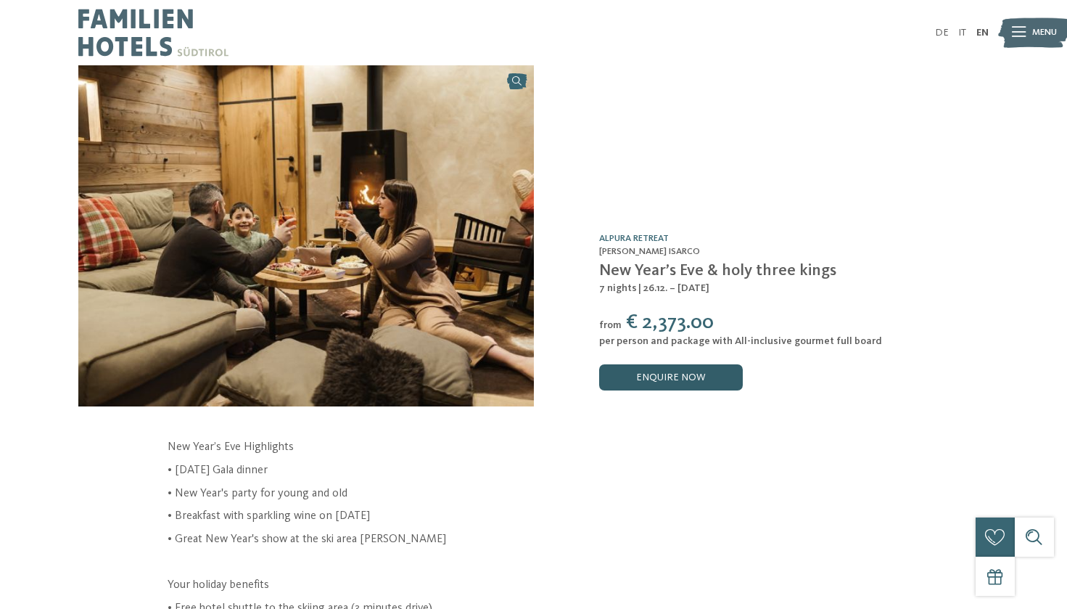
click at [694, 373] on link "enquire now" at bounding box center [671, 377] width 144 height 26
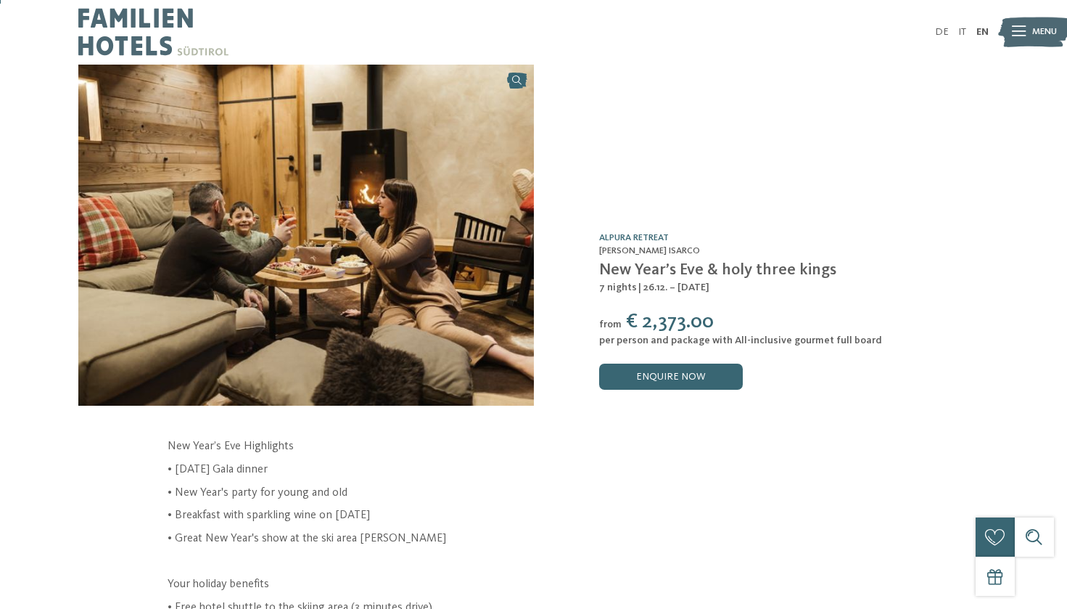
click at [97, 28] on img at bounding box center [153, 31] width 150 height 65
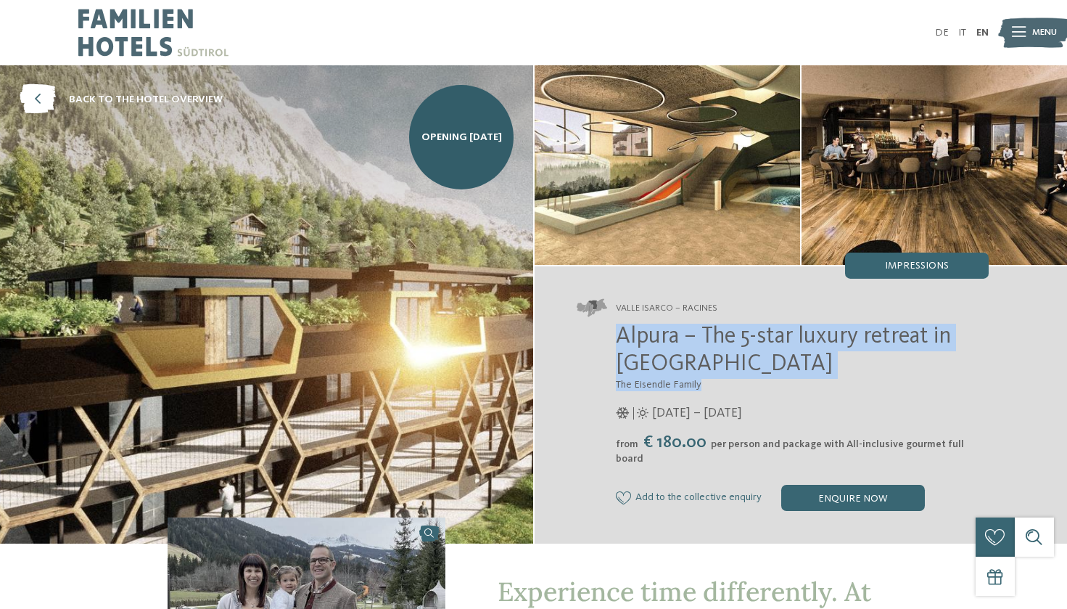
drag, startPoint x: 617, startPoint y: 340, endPoint x: 793, endPoint y: 380, distance: 180.8
click at [793, 380] on div "Alpura – The 5-star luxury retreat in [GEOGRAPHIC_DATA] The Eisendle Family [DA…" at bounding box center [783, 417] width 412 height 187
copy div "Alpura – The 5-star luxury retreat in [GEOGRAPHIC_DATA] The Eisendle Family"
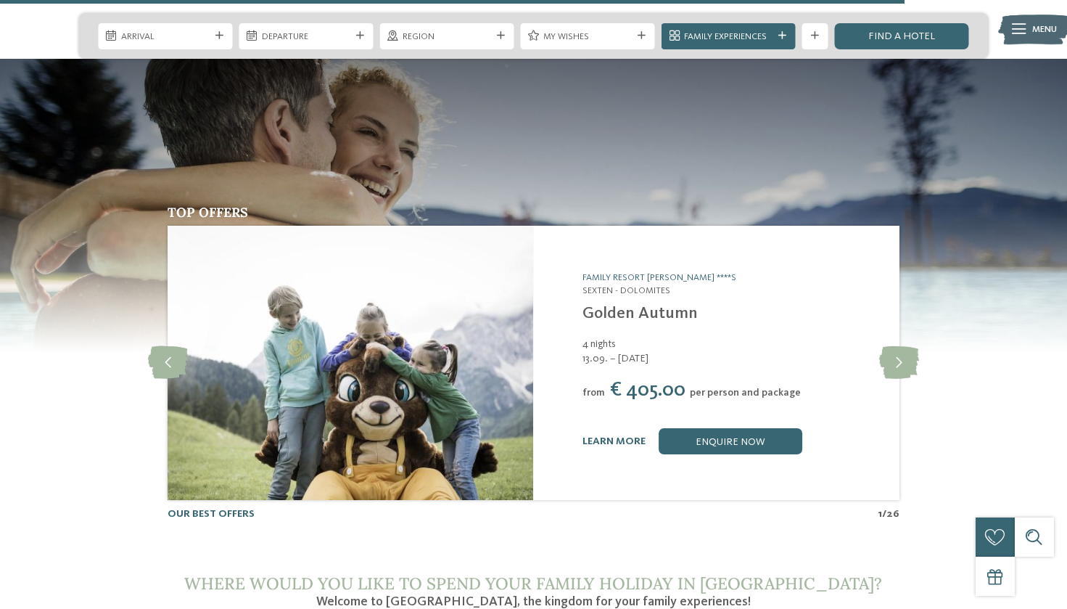
scroll to position [5076, 0]
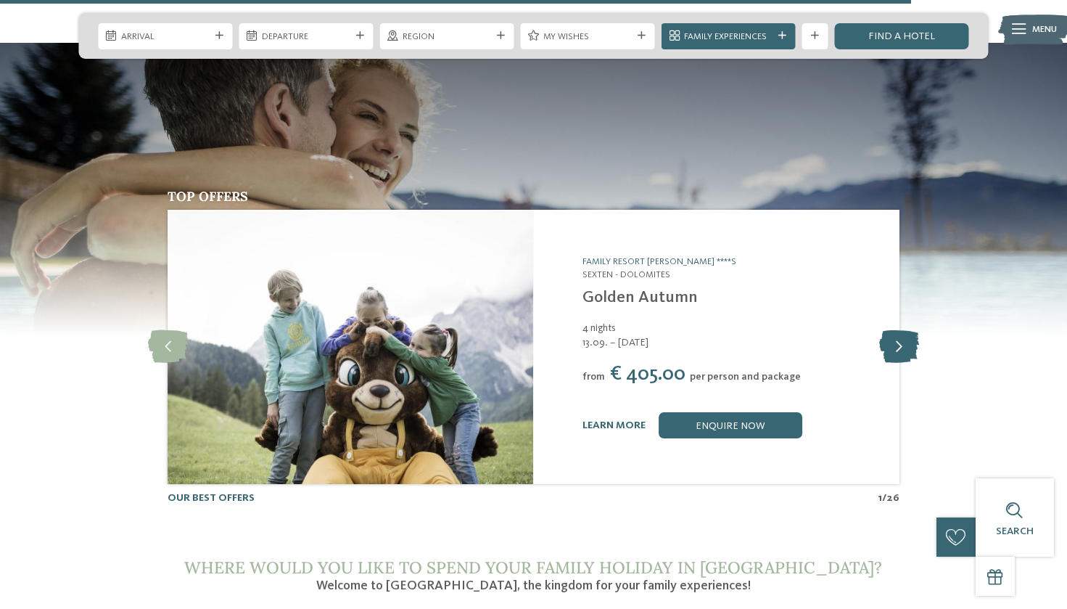
click at [895, 331] on icon at bounding box center [900, 347] width 40 height 33
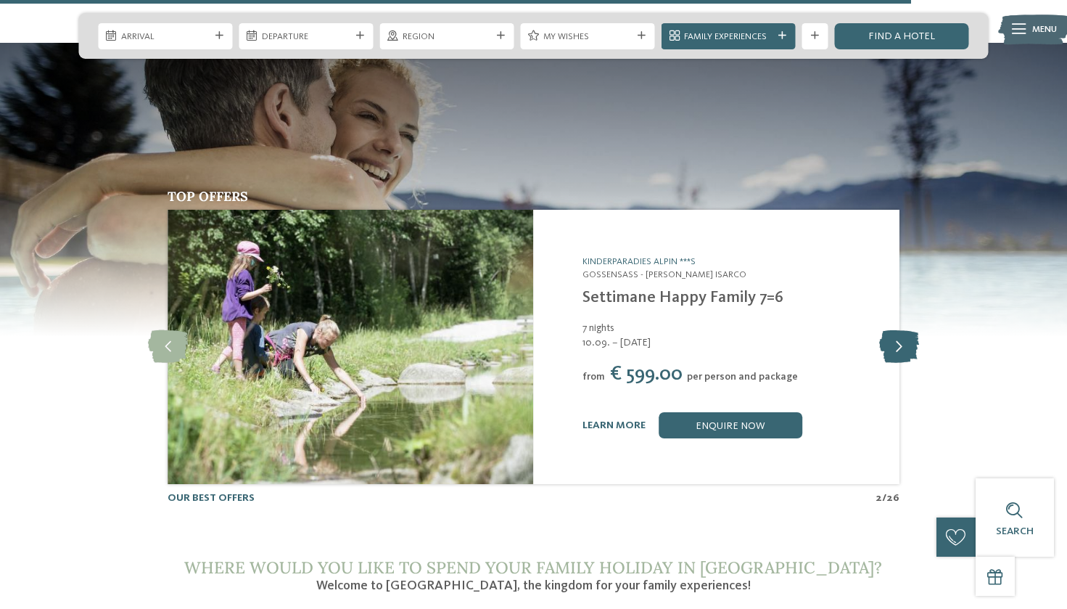
click at [895, 331] on icon at bounding box center [900, 347] width 40 height 33
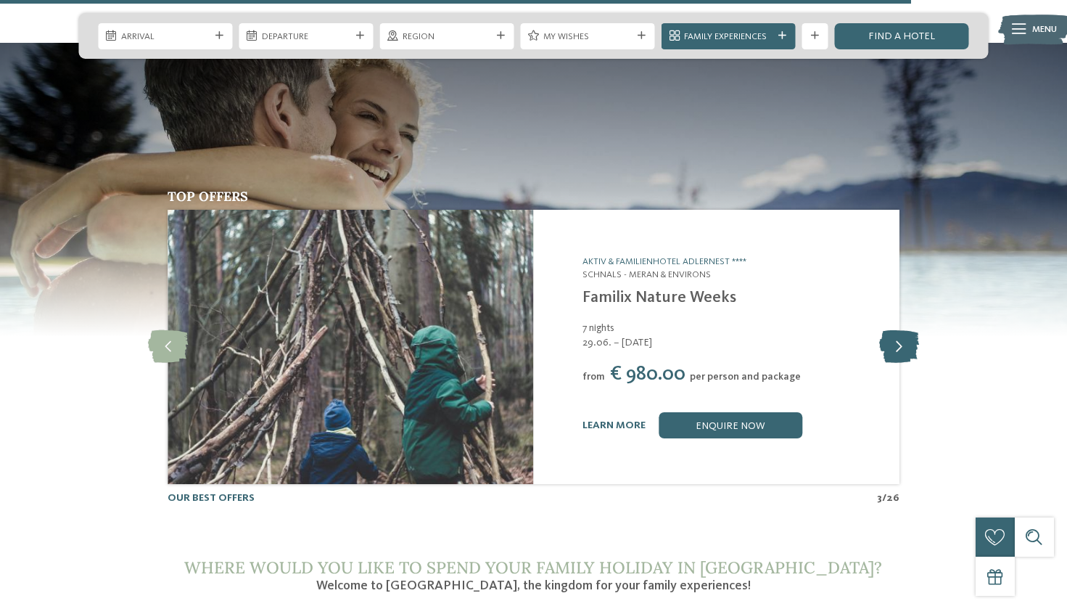
click at [895, 331] on icon at bounding box center [900, 347] width 40 height 33
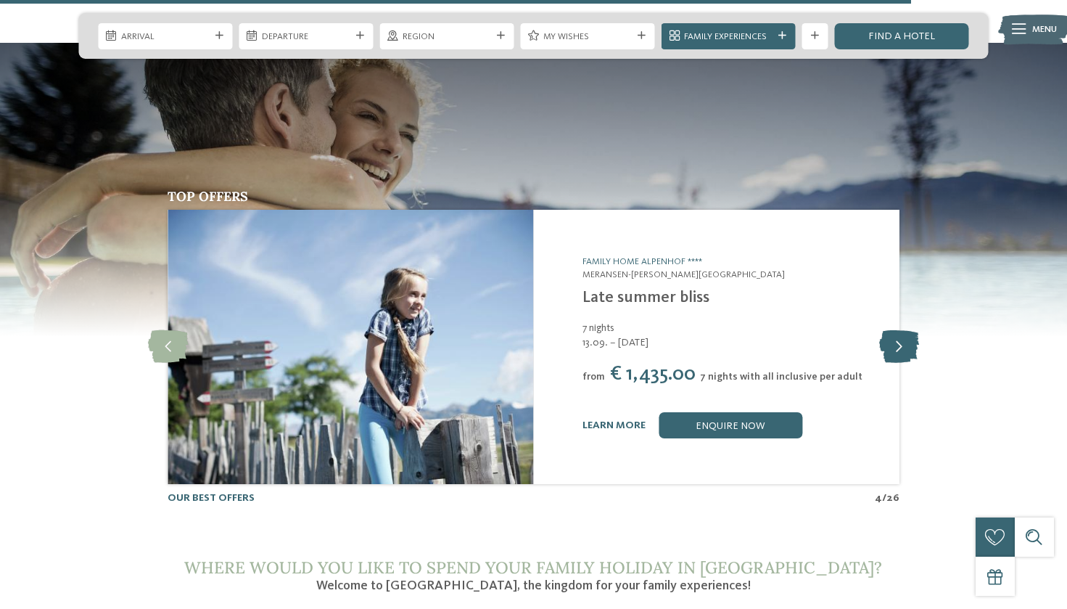
click at [895, 331] on icon at bounding box center [900, 347] width 40 height 33
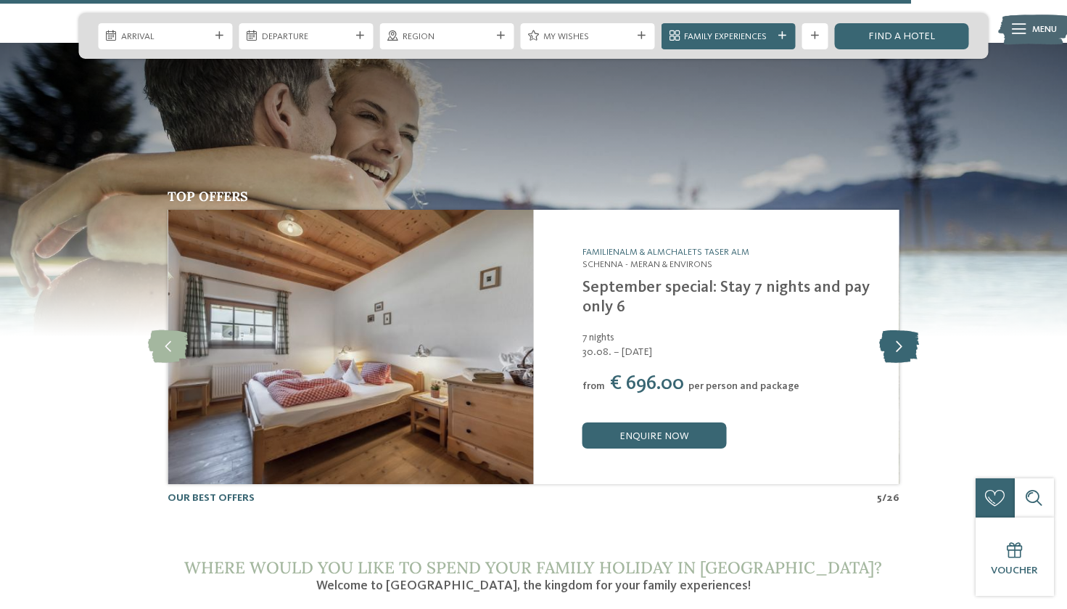
click at [895, 331] on icon at bounding box center [900, 347] width 40 height 33
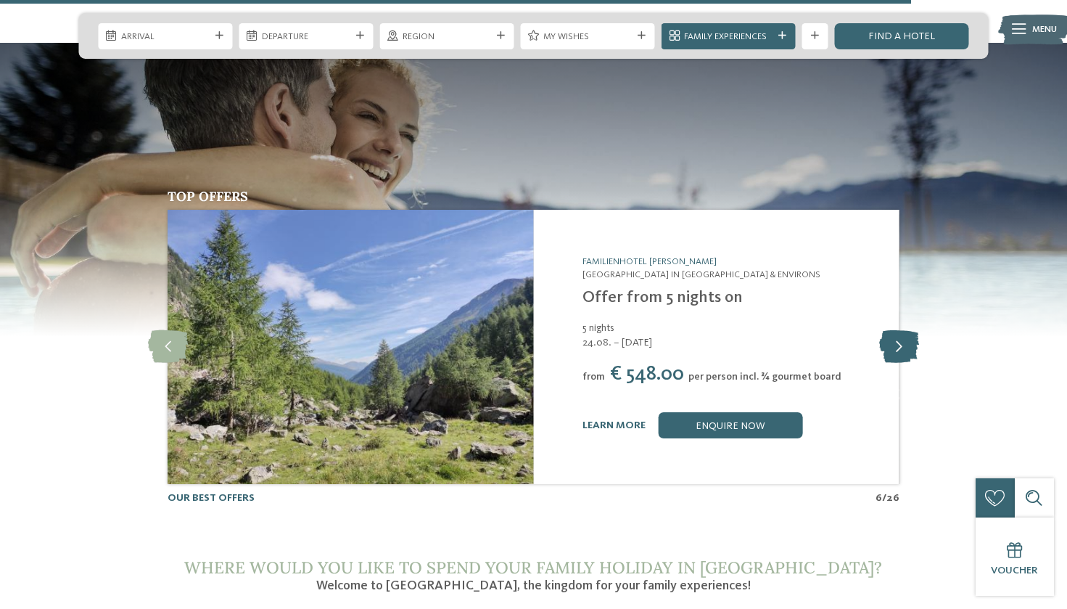
click at [895, 331] on icon at bounding box center [900, 347] width 40 height 33
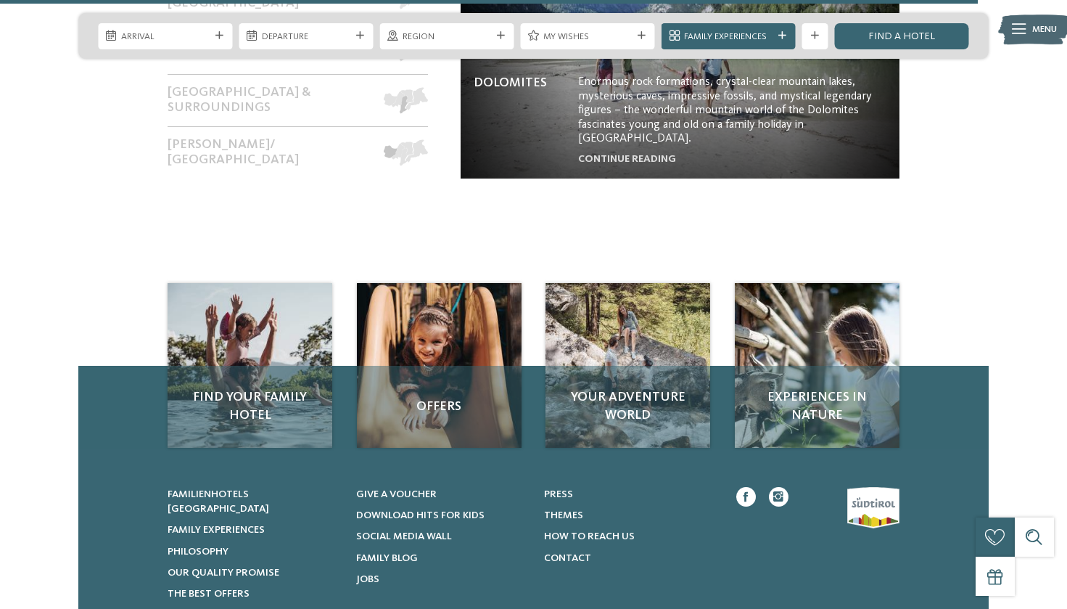
scroll to position [5889, 0]
